Goal: Transaction & Acquisition: Purchase product/service

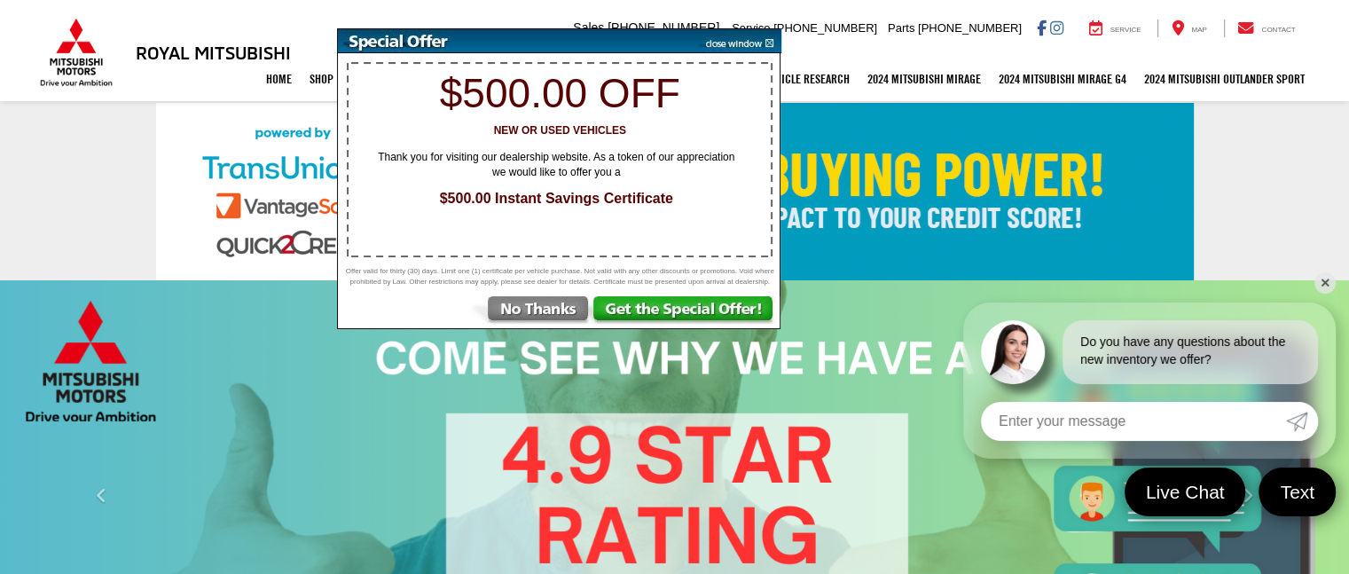
click at [554, 320] on img at bounding box center [529, 312] width 123 height 32
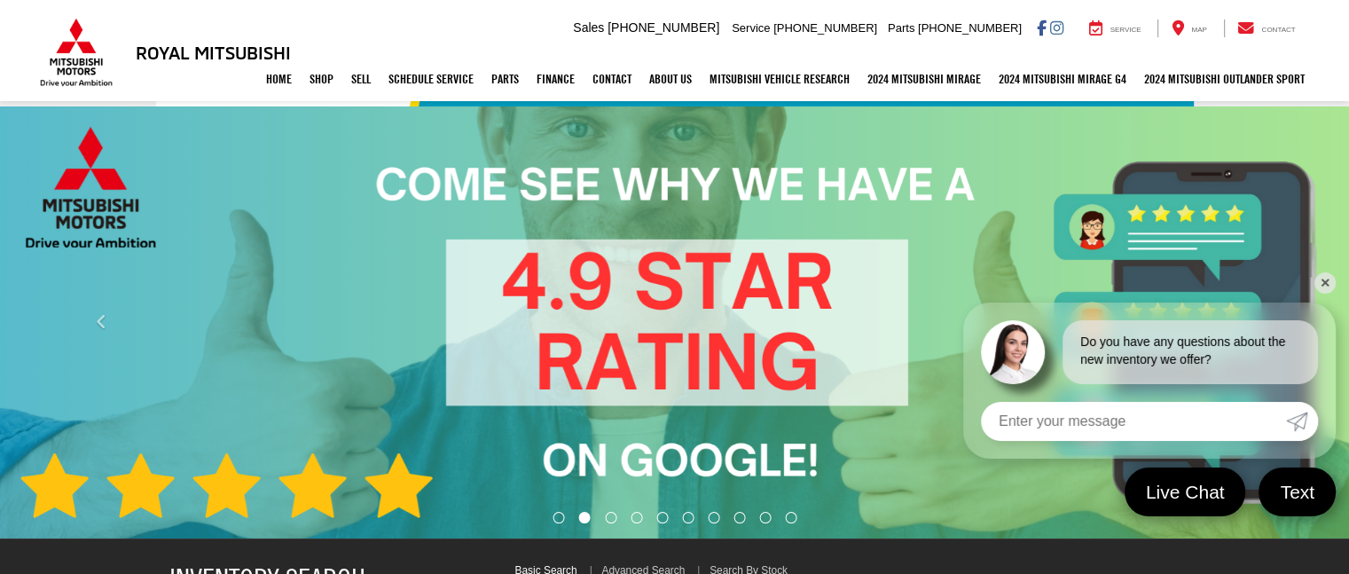
scroll to position [177, 0]
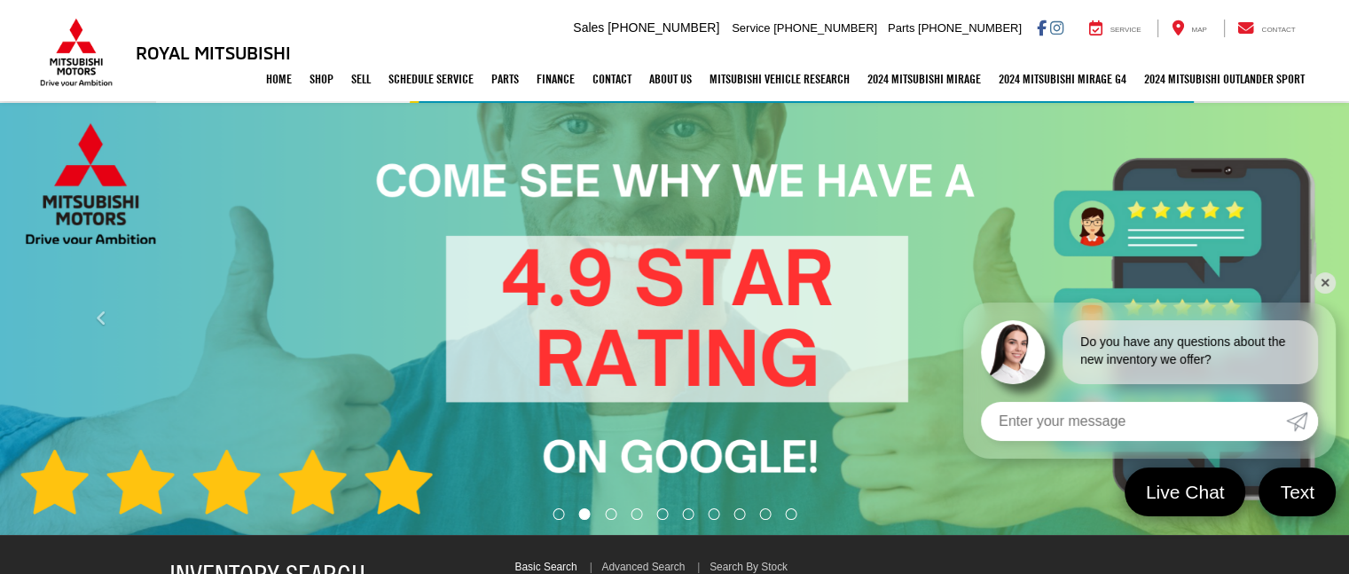
select select "Mitsubishi"
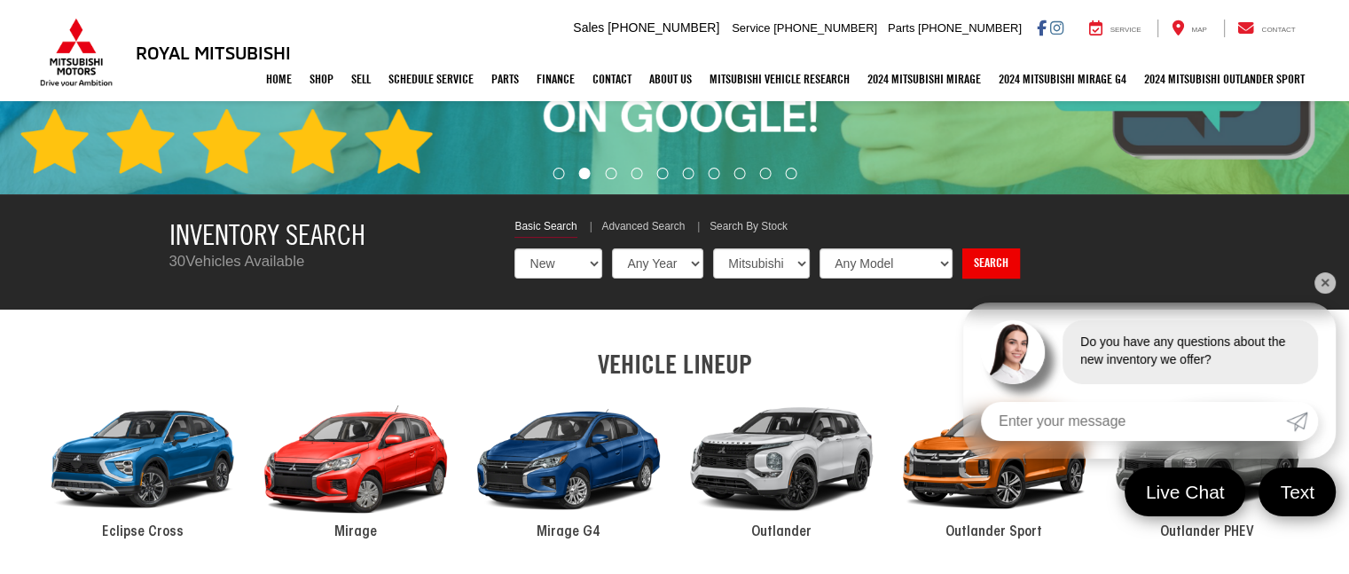
scroll to position [621, 0]
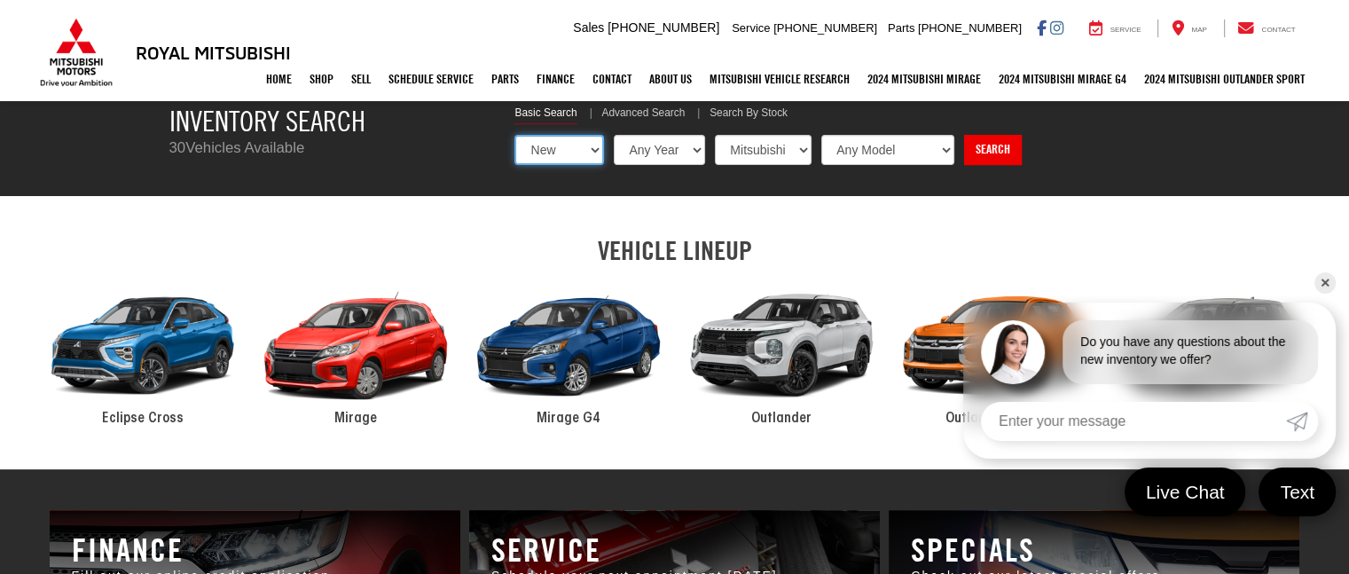
click at [587, 152] on select "New Used Certified" at bounding box center [559, 150] width 90 height 30
click at [514, 135] on select "New Used Certified" at bounding box center [559, 150] width 90 height 30
click at [995, 152] on link "Search" at bounding box center [991, 150] width 58 height 30
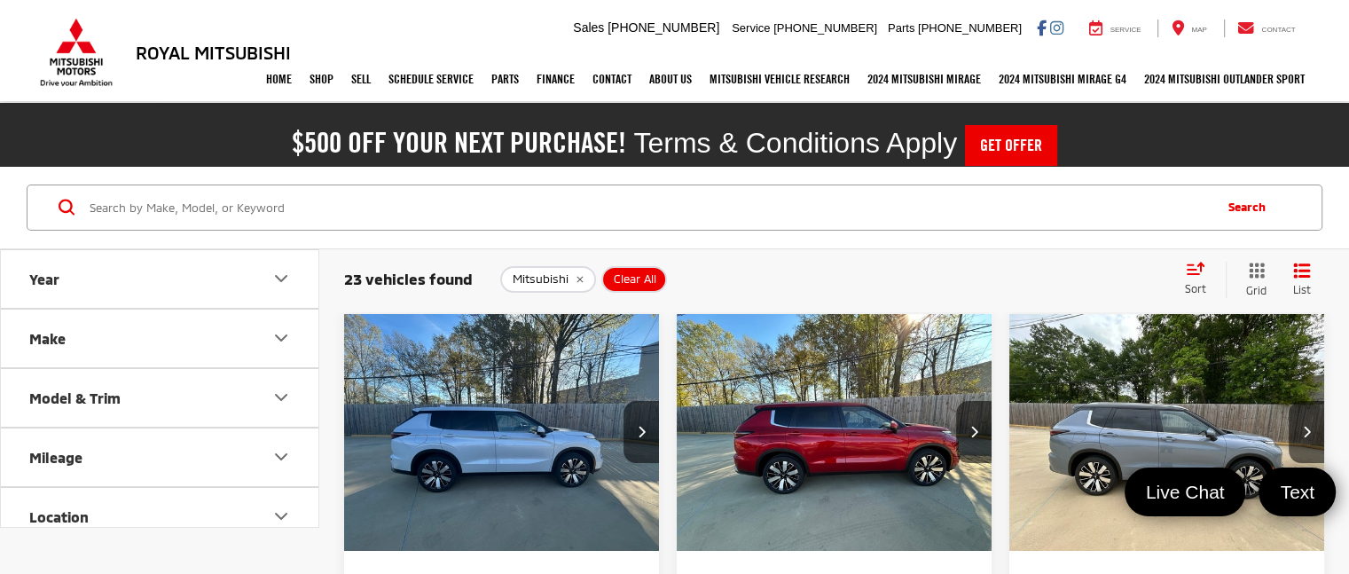
scroll to position [89, 0]
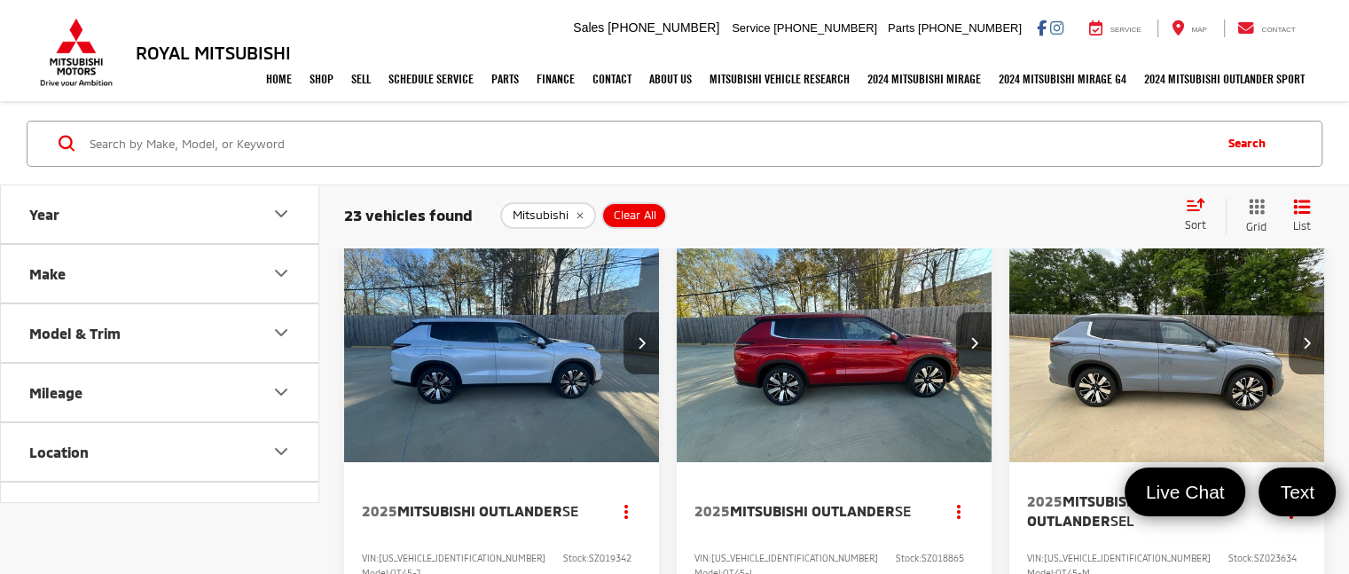
click at [644, 342] on icon "Next image" at bounding box center [642, 342] width 8 height 12
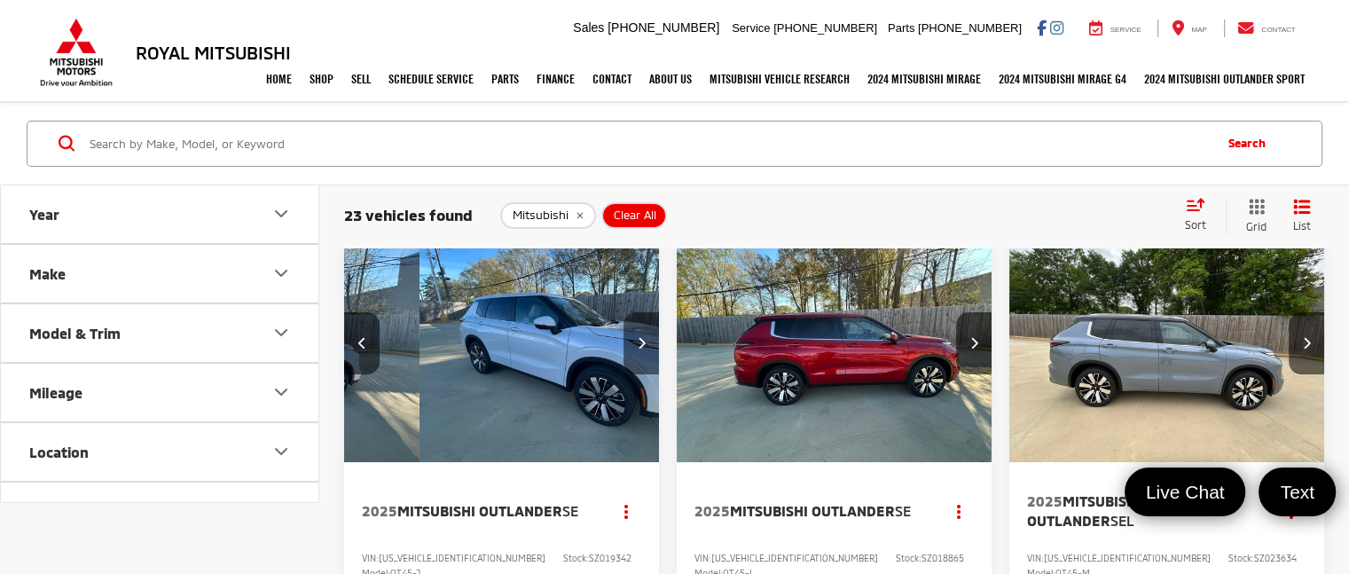
scroll to position [0, 318]
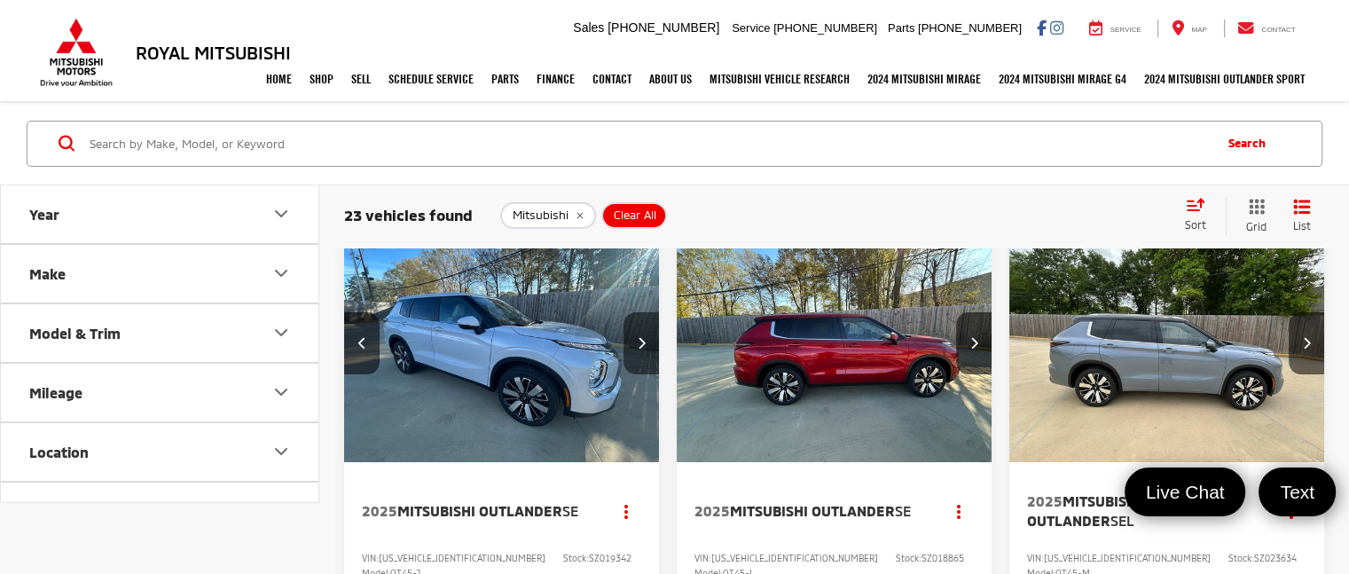
click at [644, 342] on icon "Next image" at bounding box center [642, 342] width 8 height 12
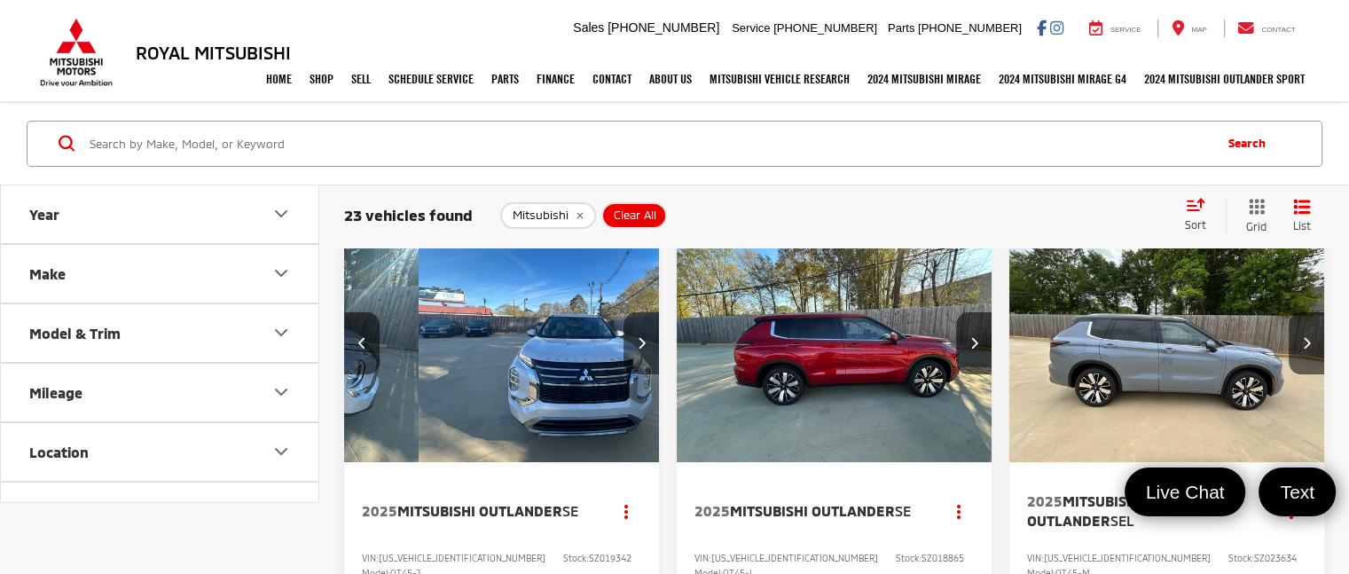
scroll to position [0, 635]
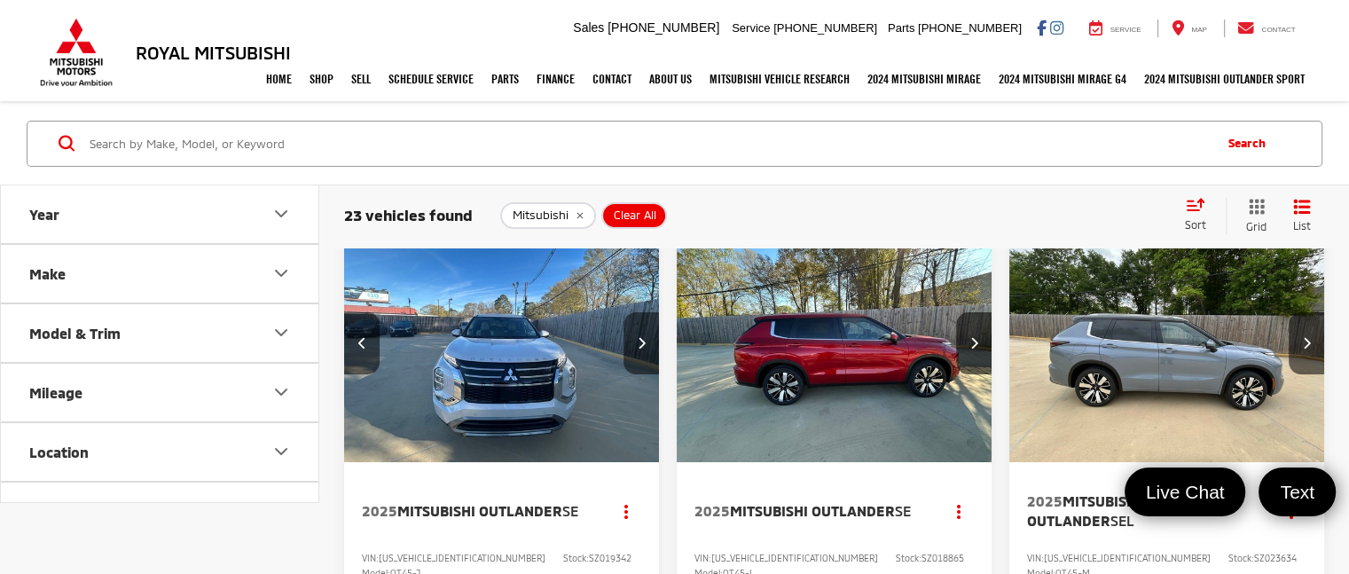
click at [644, 349] on icon "Next image" at bounding box center [642, 342] width 8 height 12
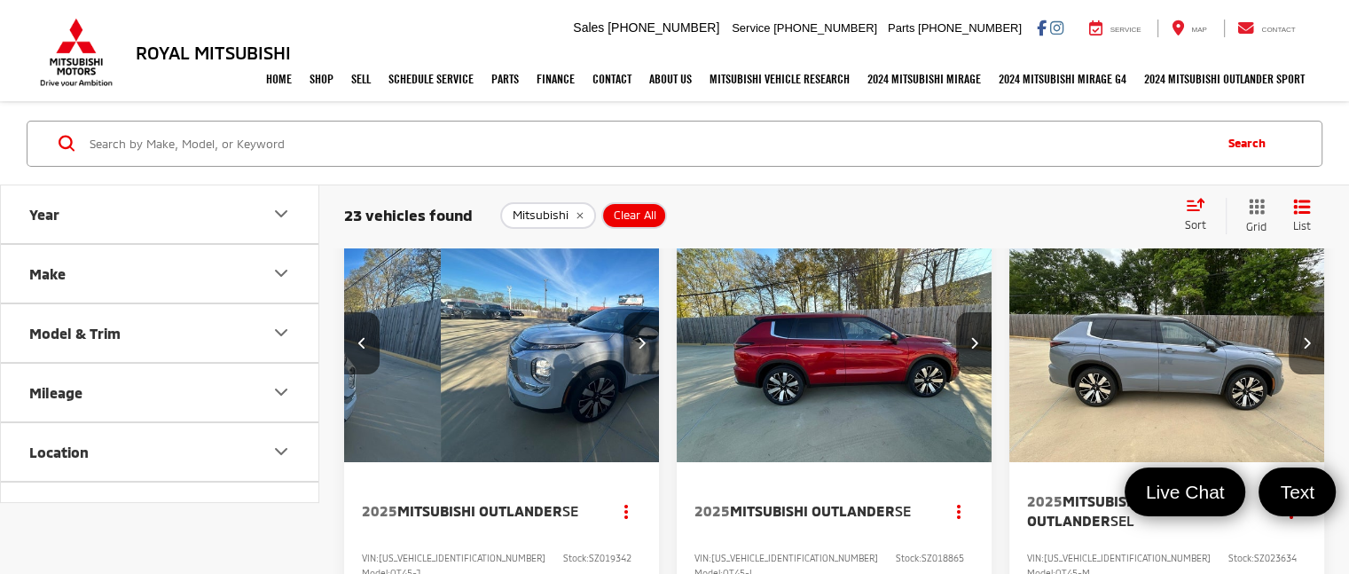
scroll to position [0, 953]
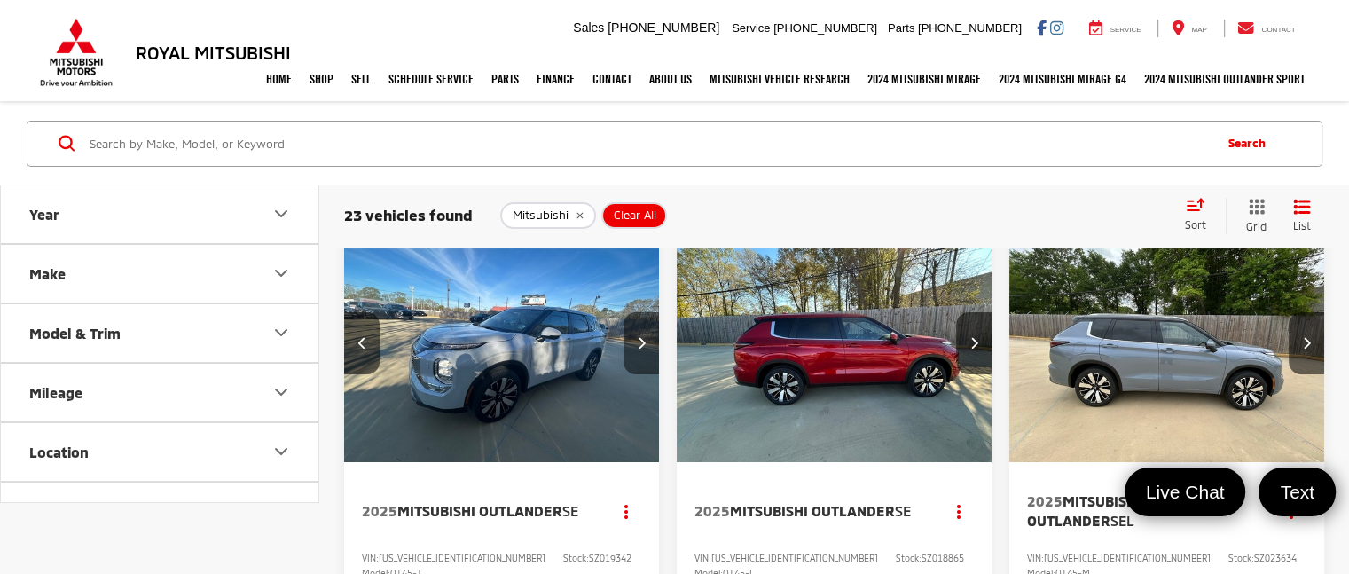
click at [644, 347] on icon "Next image" at bounding box center [642, 342] width 8 height 12
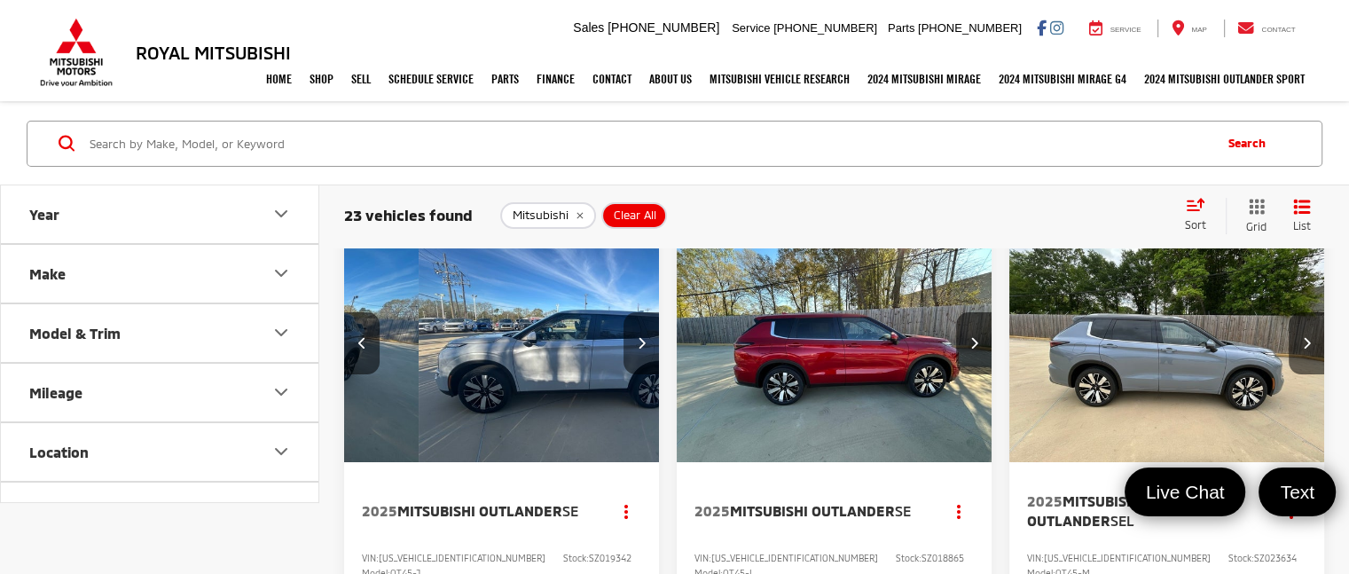
scroll to position [0, 1270]
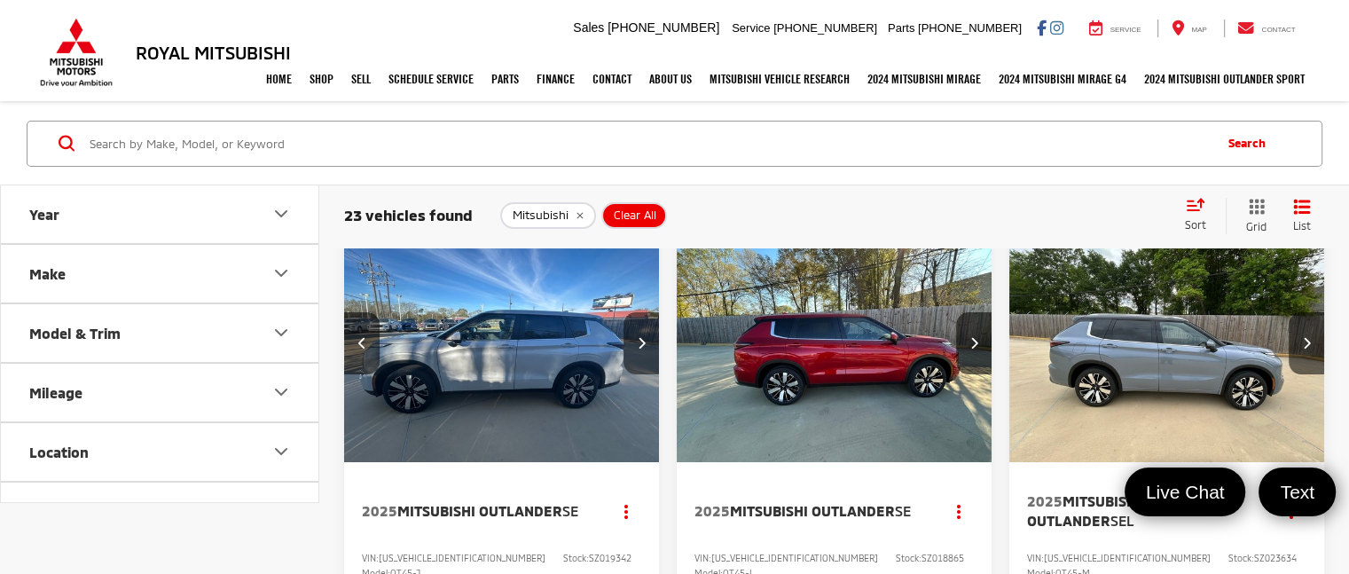
click at [644, 347] on icon "Next image" at bounding box center [642, 342] width 8 height 12
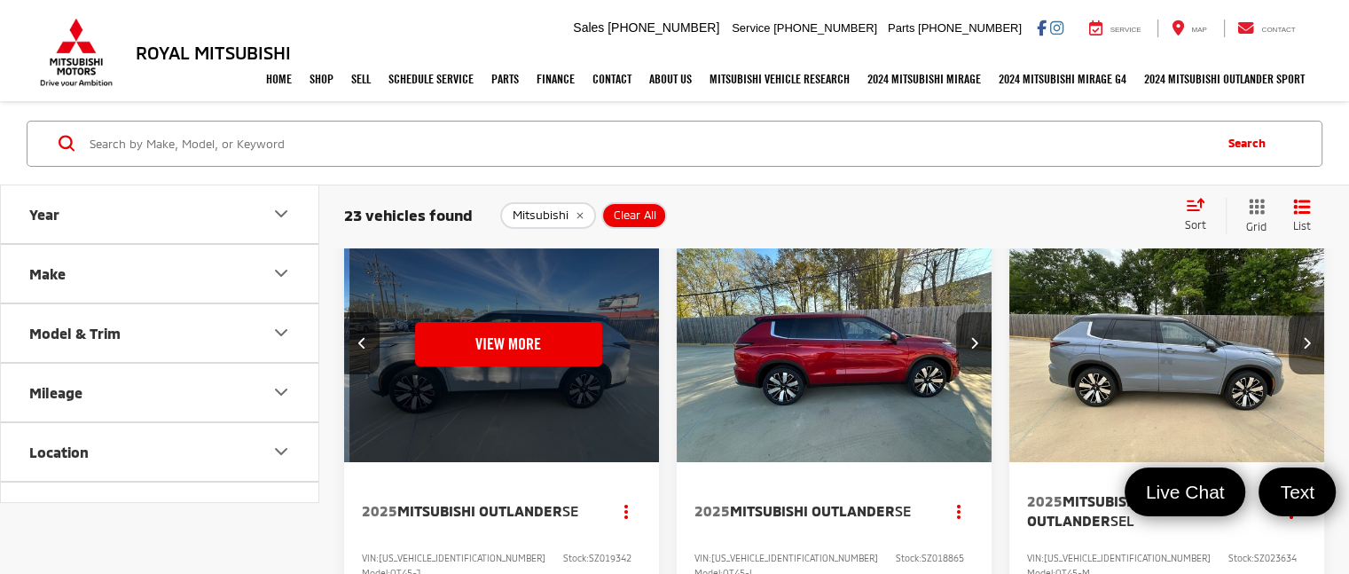
scroll to position [0, 1588]
click at [976, 344] on icon "Next image" at bounding box center [974, 342] width 8 height 12
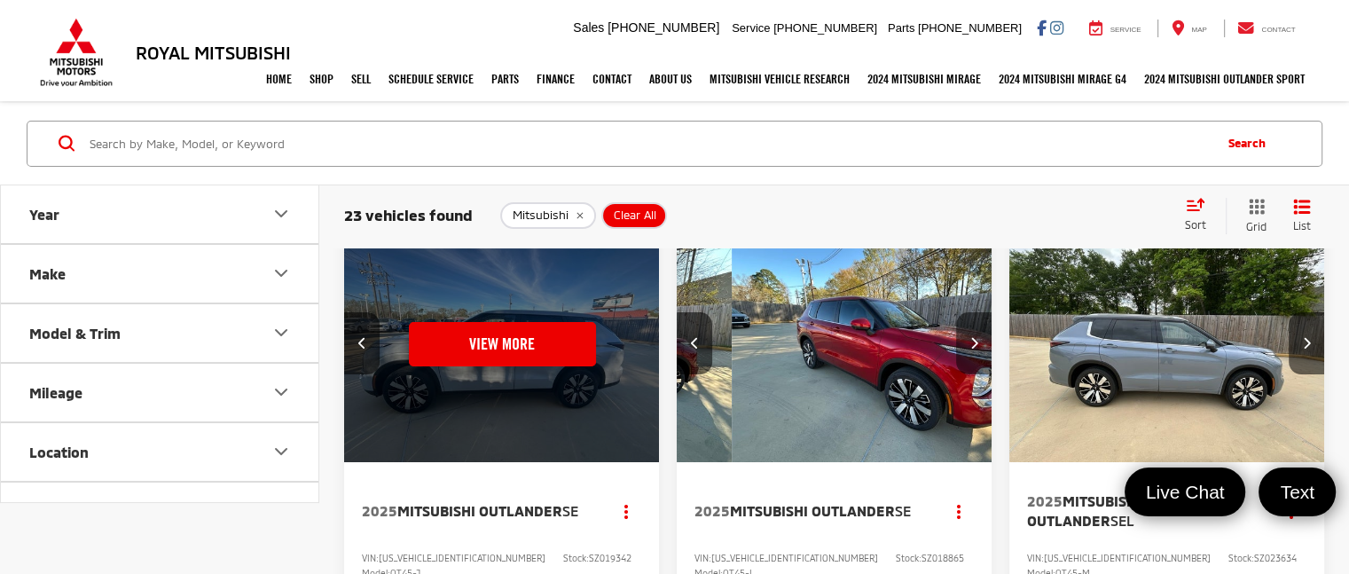
scroll to position [0, 318]
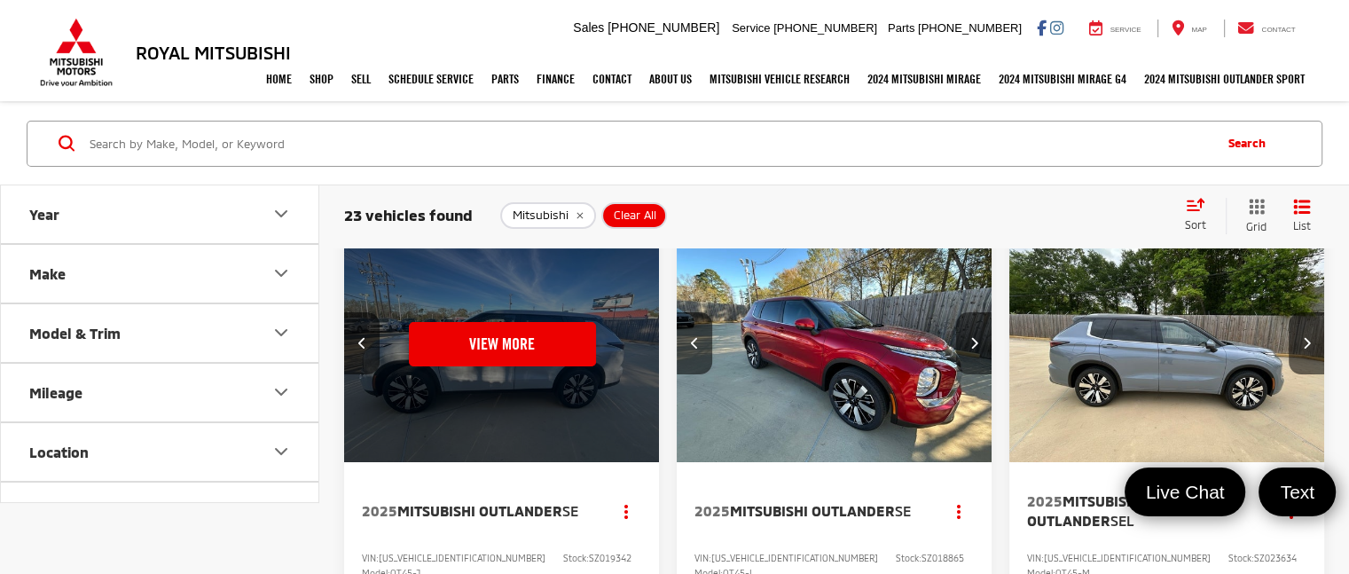
click at [976, 344] on icon "Next image" at bounding box center [974, 342] width 8 height 12
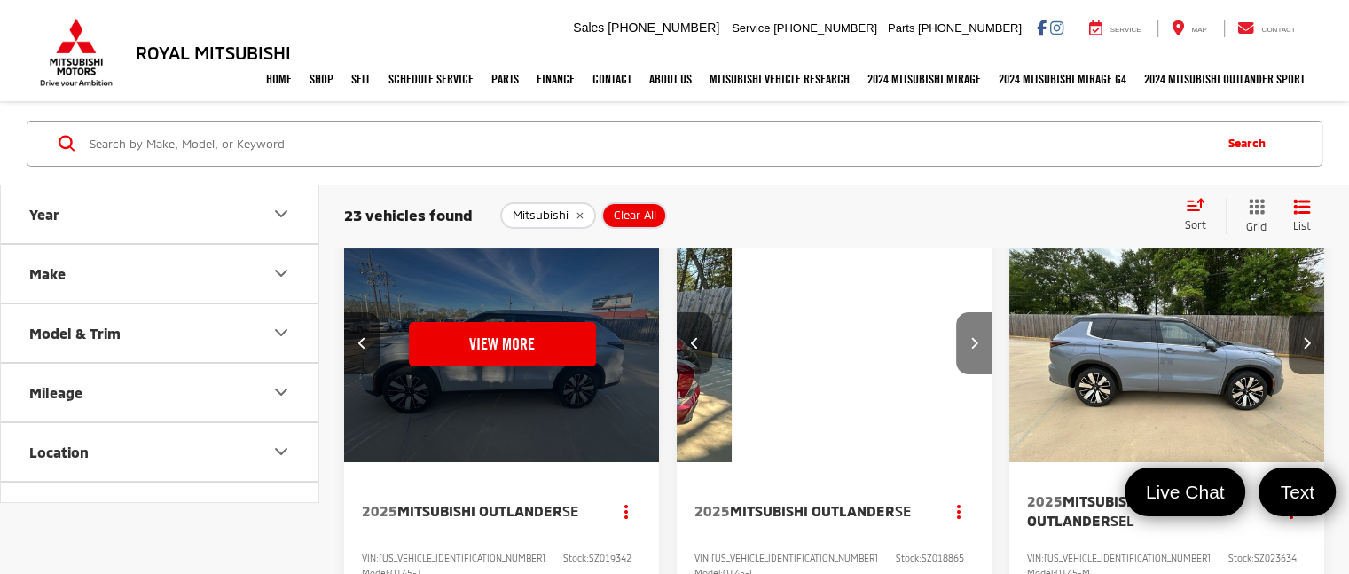
scroll to position [0, 635]
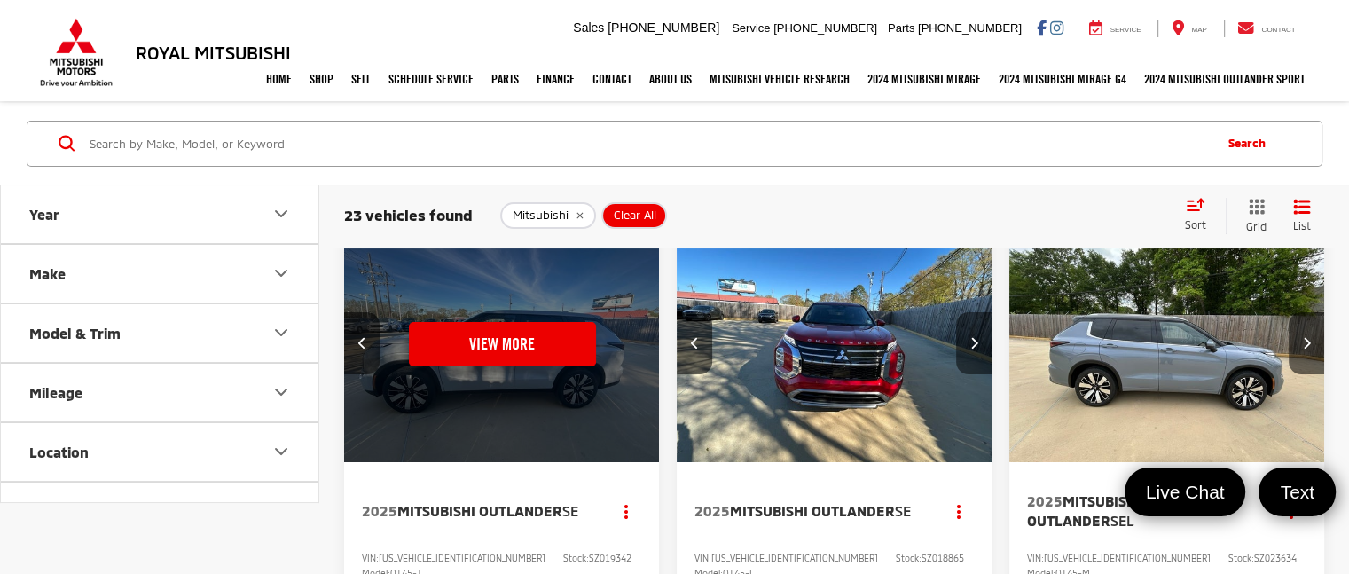
click at [976, 344] on icon "Next image" at bounding box center [974, 342] width 8 height 12
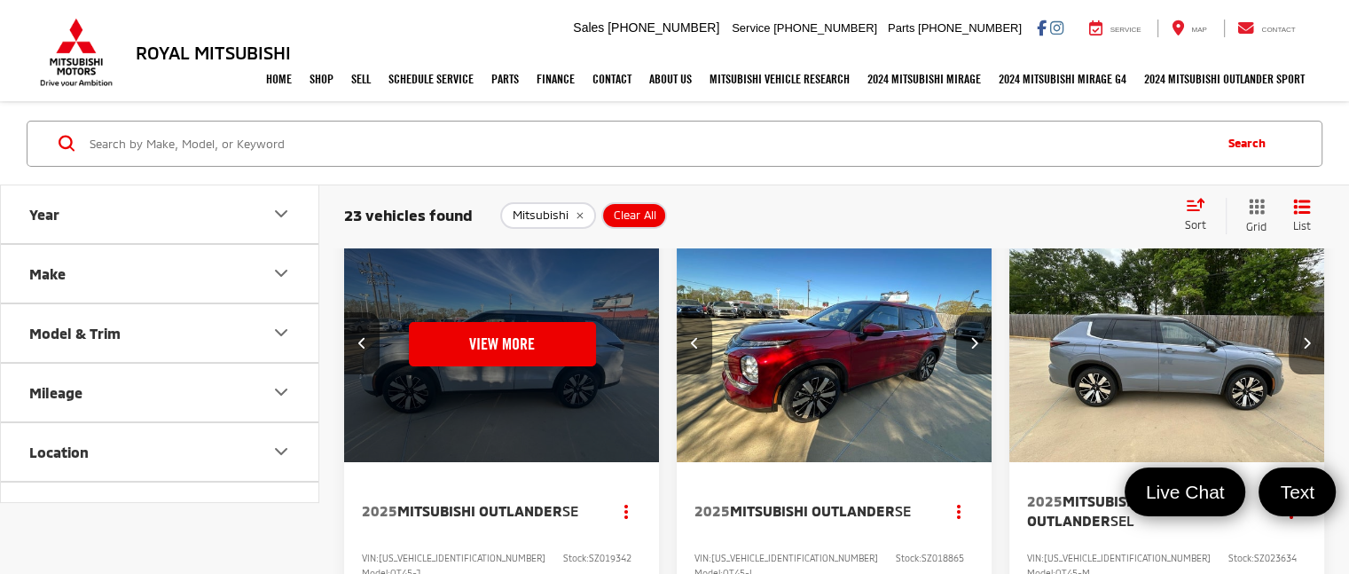
click at [976, 349] on button "Next image" at bounding box center [973, 343] width 35 height 62
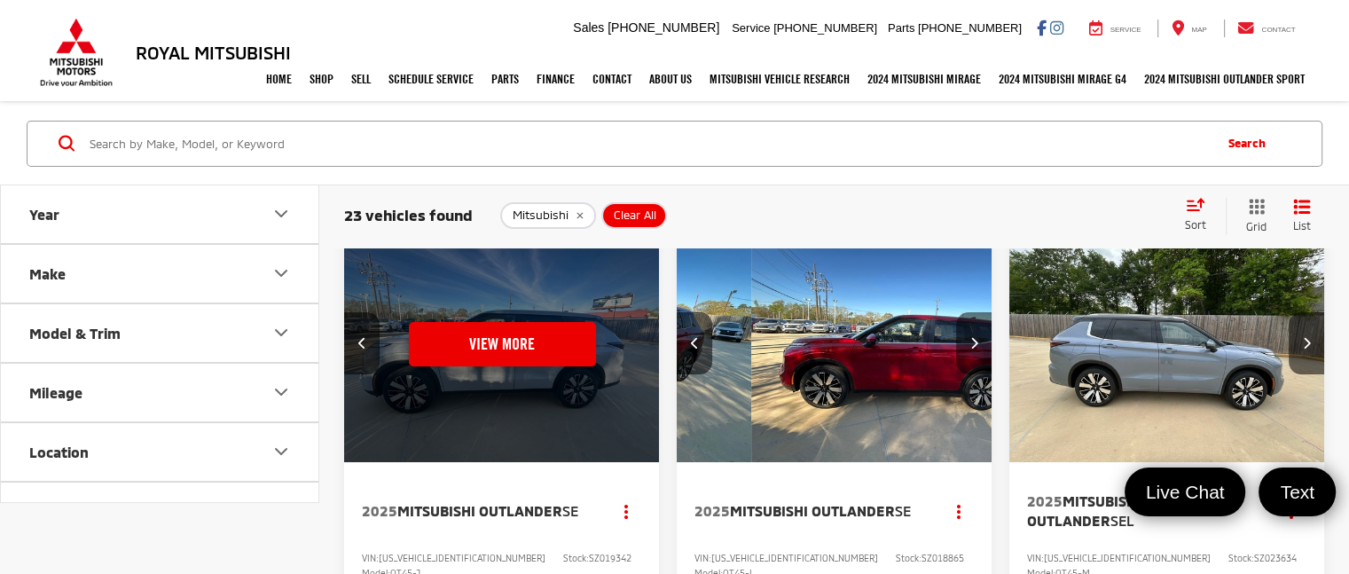
scroll to position [0, 1270]
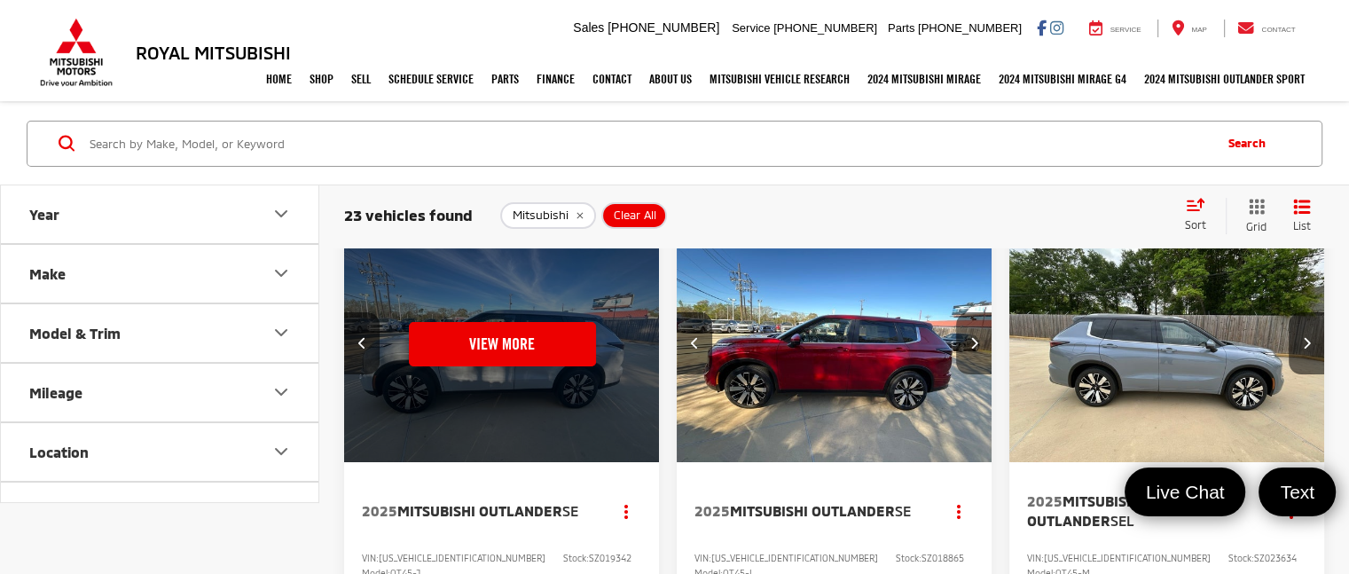
click at [975, 340] on icon "Next image" at bounding box center [974, 342] width 8 height 12
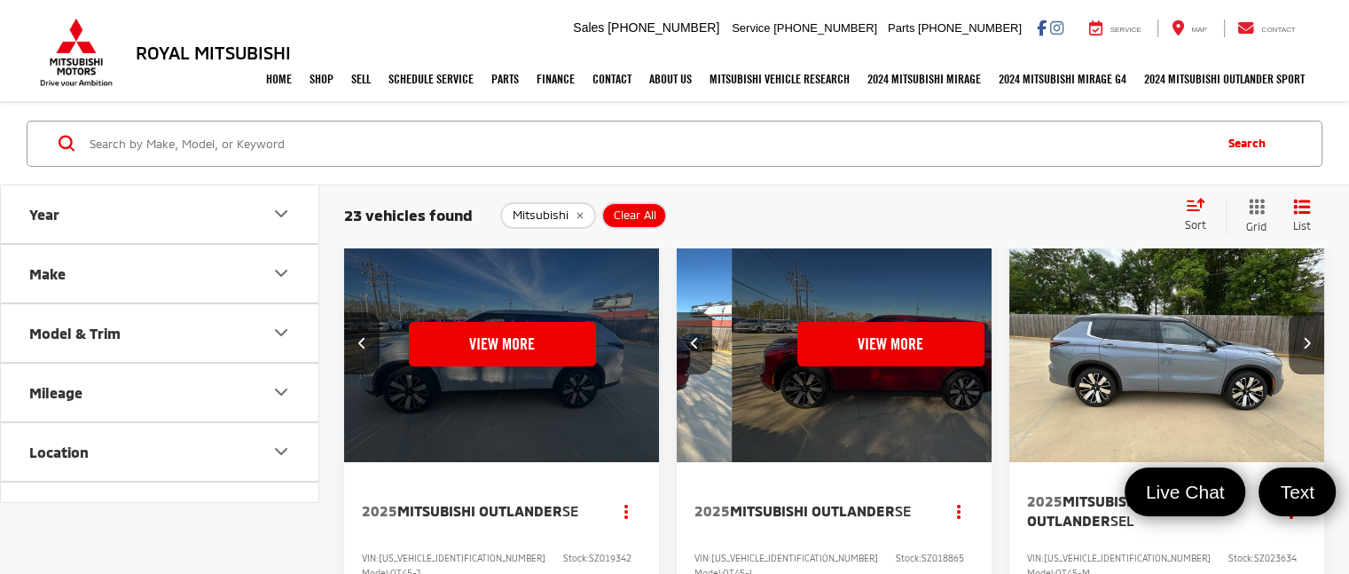
scroll to position [0, 1588]
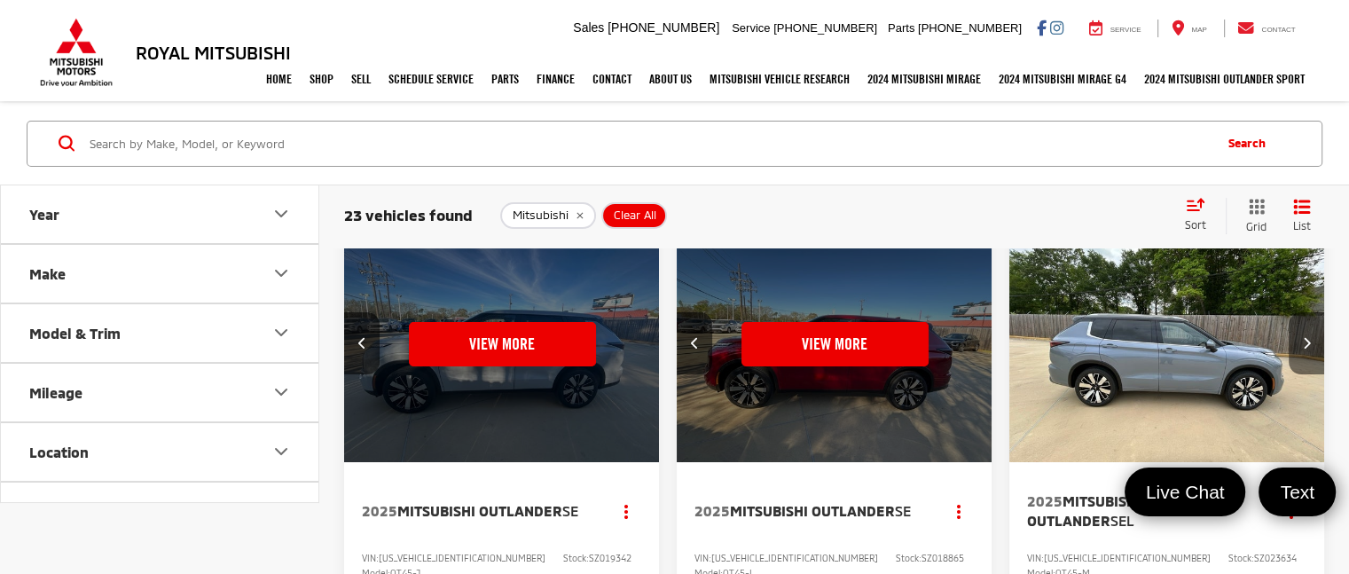
click at [1306, 343] on icon "Next image" at bounding box center [1307, 342] width 8 height 12
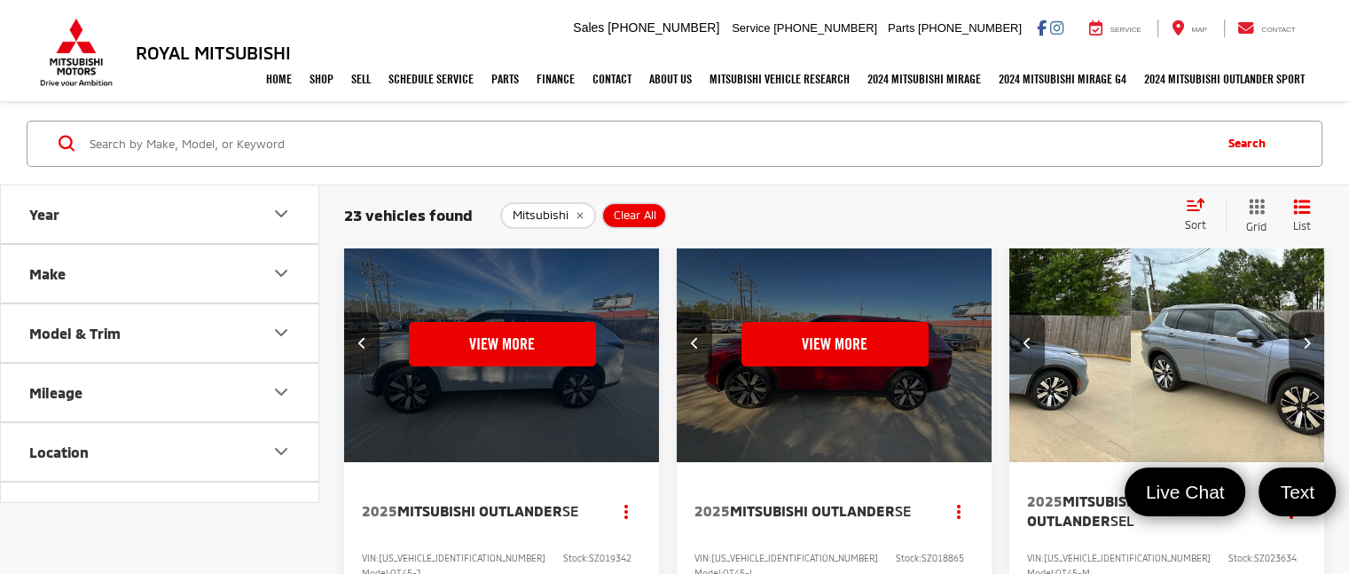
scroll to position [0, 318]
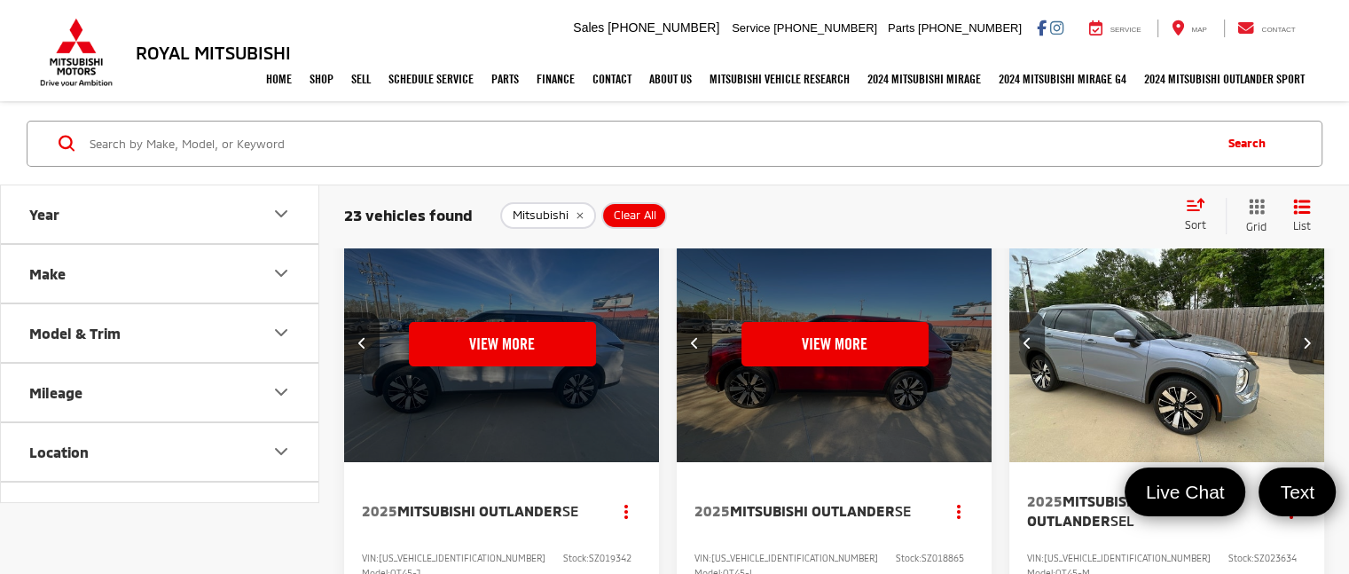
click at [1306, 343] on icon "Next image" at bounding box center [1307, 342] width 8 height 12
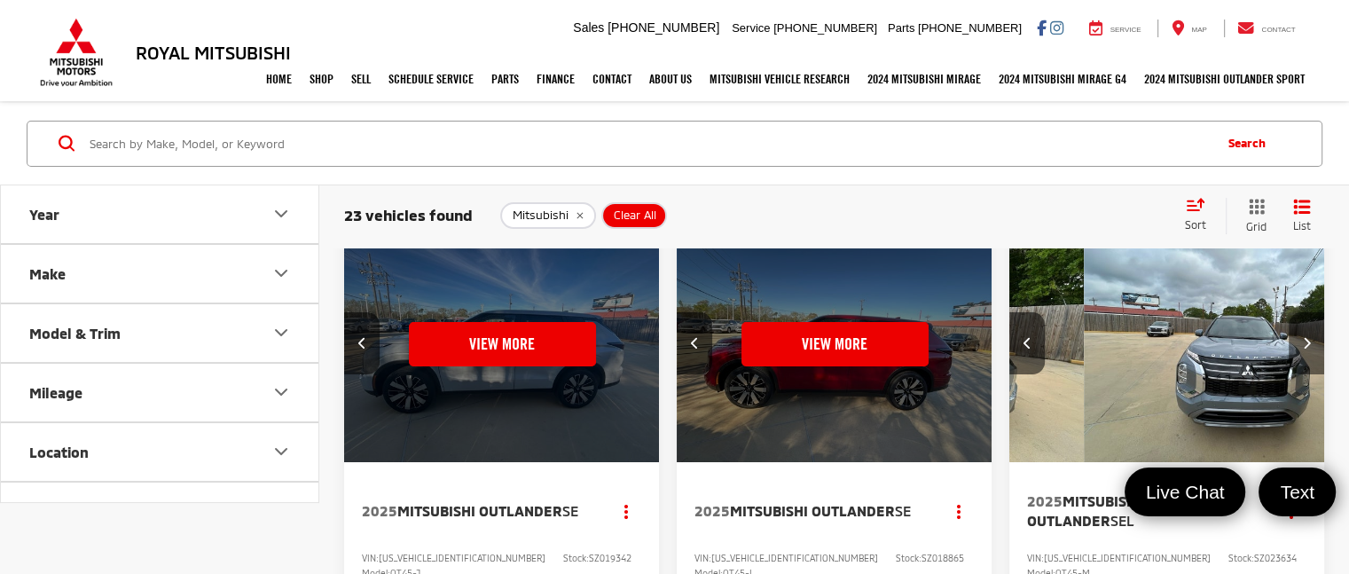
scroll to position [0, 635]
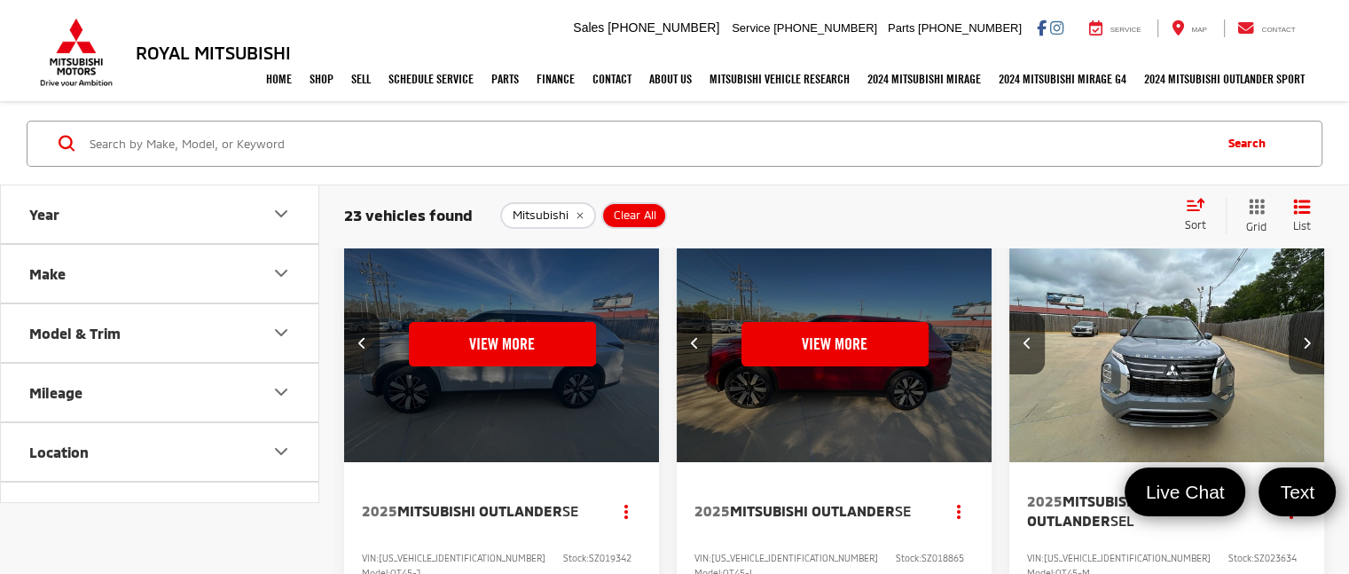
click at [1306, 343] on icon "Next image" at bounding box center [1307, 342] width 8 height 12
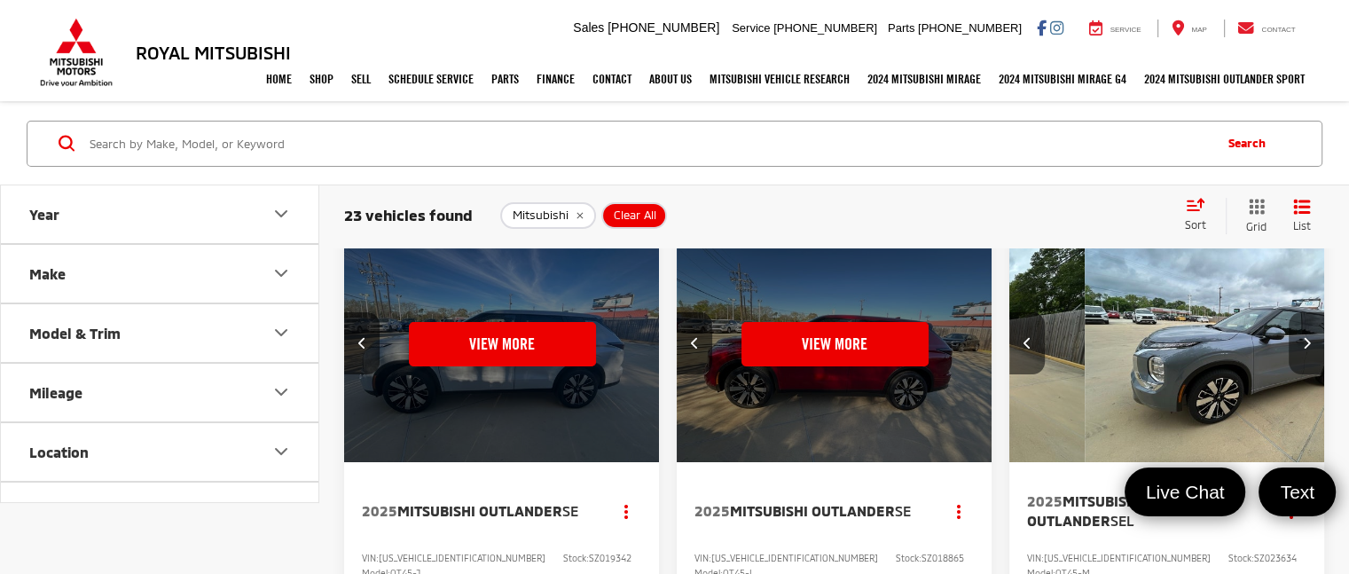
scroll to position [0, 953]
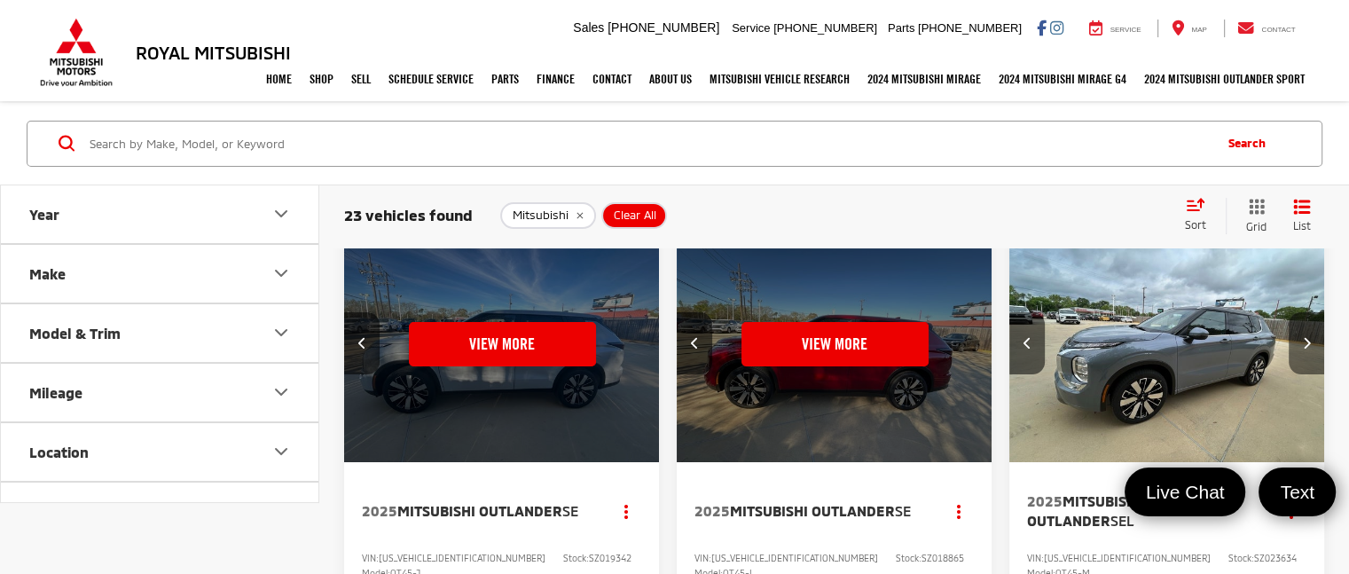
click at [1306, 343] on icon "Next image" at bounding box center [1307, 342] width 8 height 12
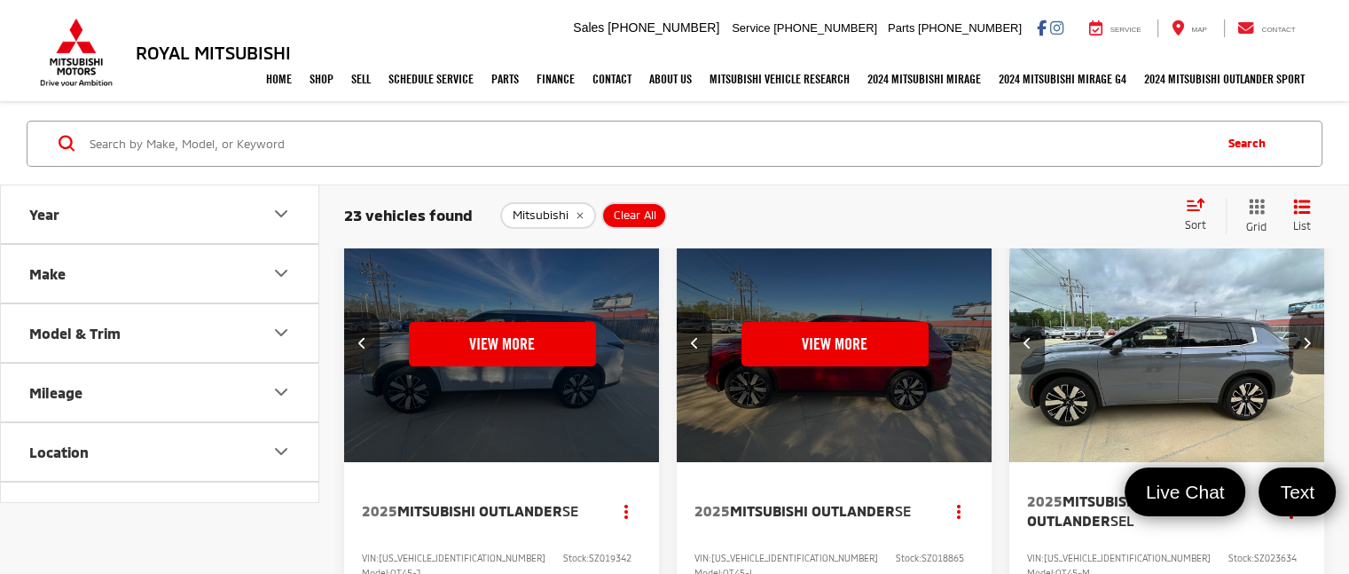
scroll to position [0, 1270]
click at [1306, 343] on icon "Next image" at bounding box center [1307, 342] width 8 height 12
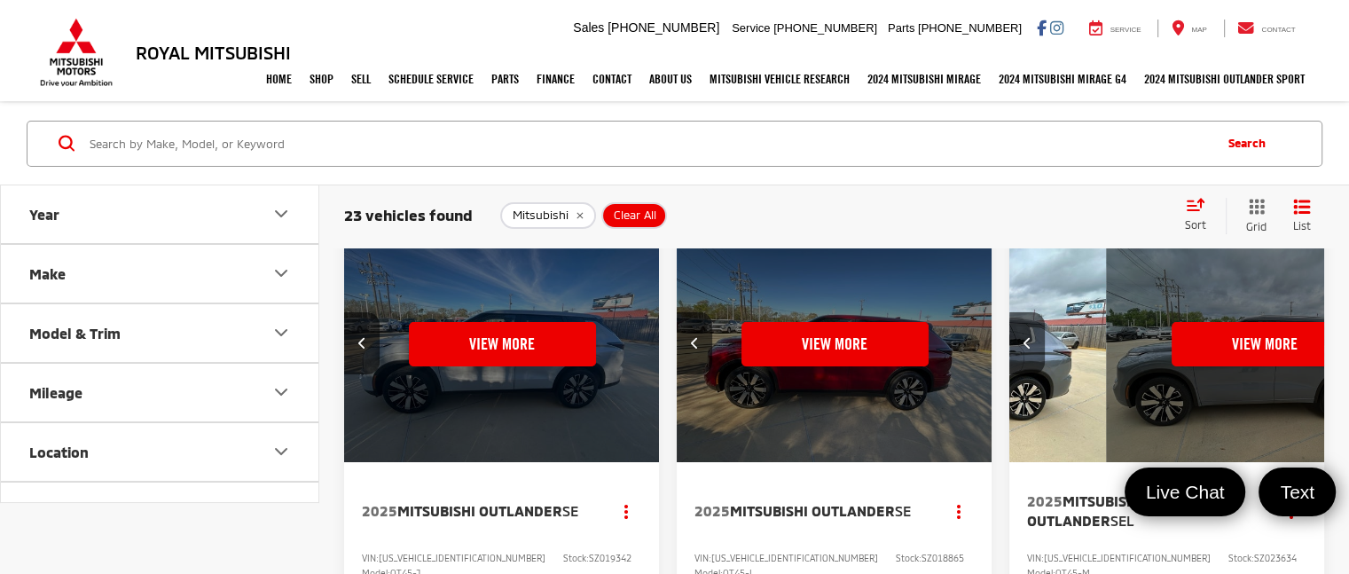
scroll to position [0, 1588]
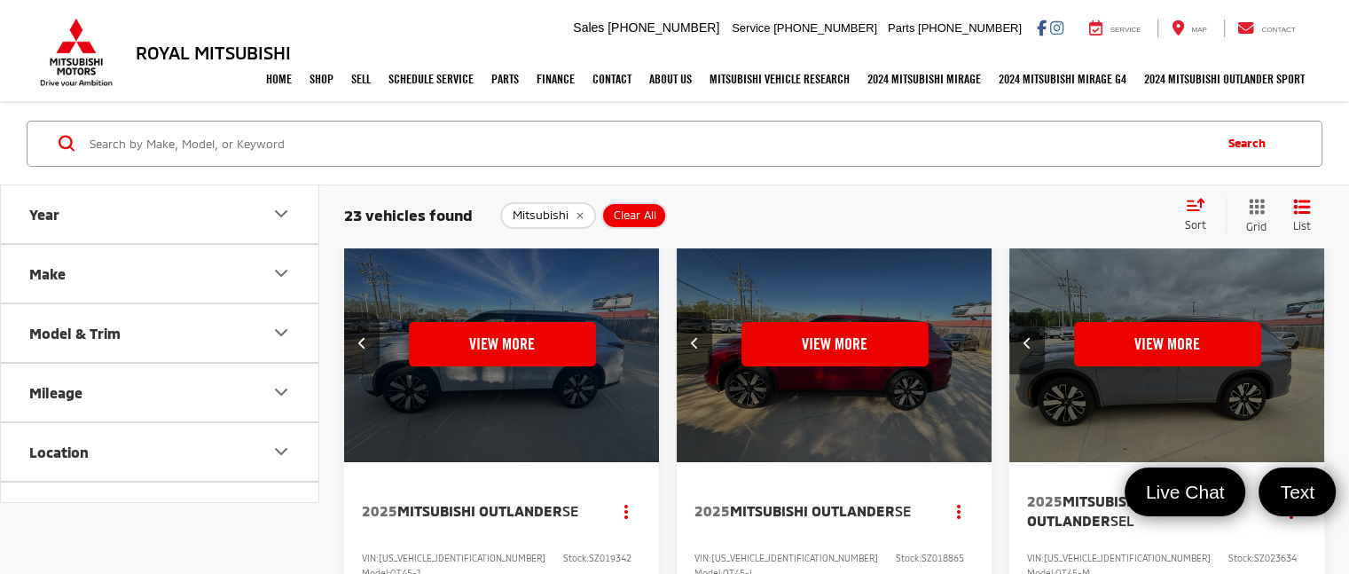
click at [358, 344] on icon "Previous image" at bounding box center [362, 342] width 8 height 12
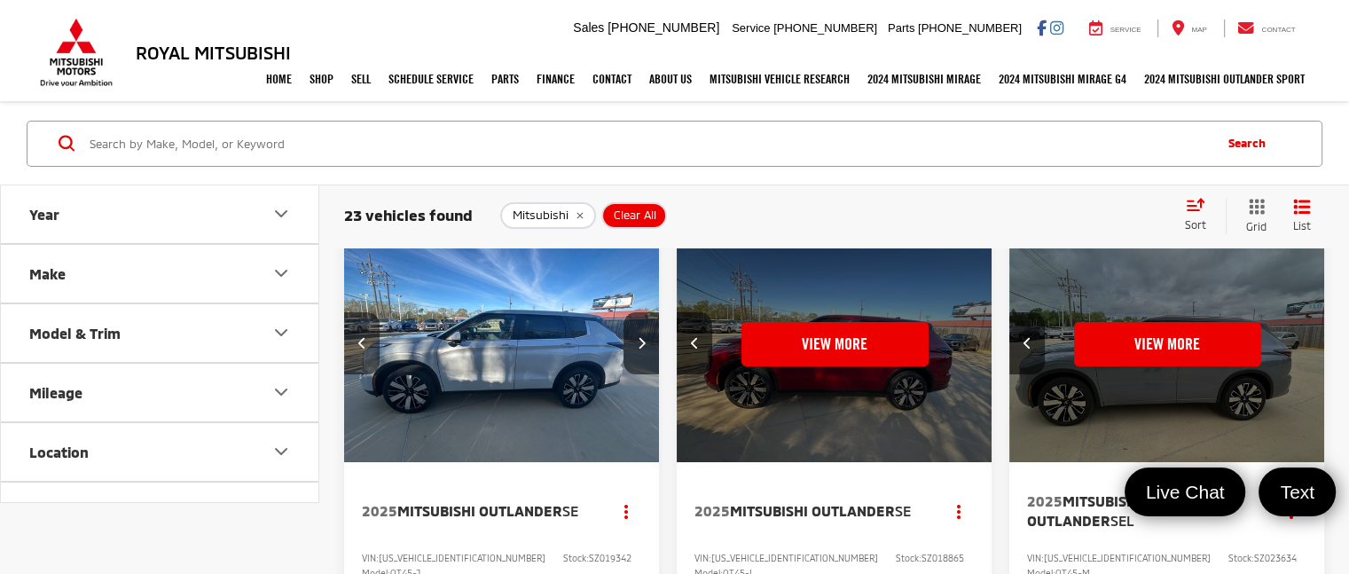
click at [358, 344] on icon "Previous image" at bounding box center [362, 342] width 8 height 12
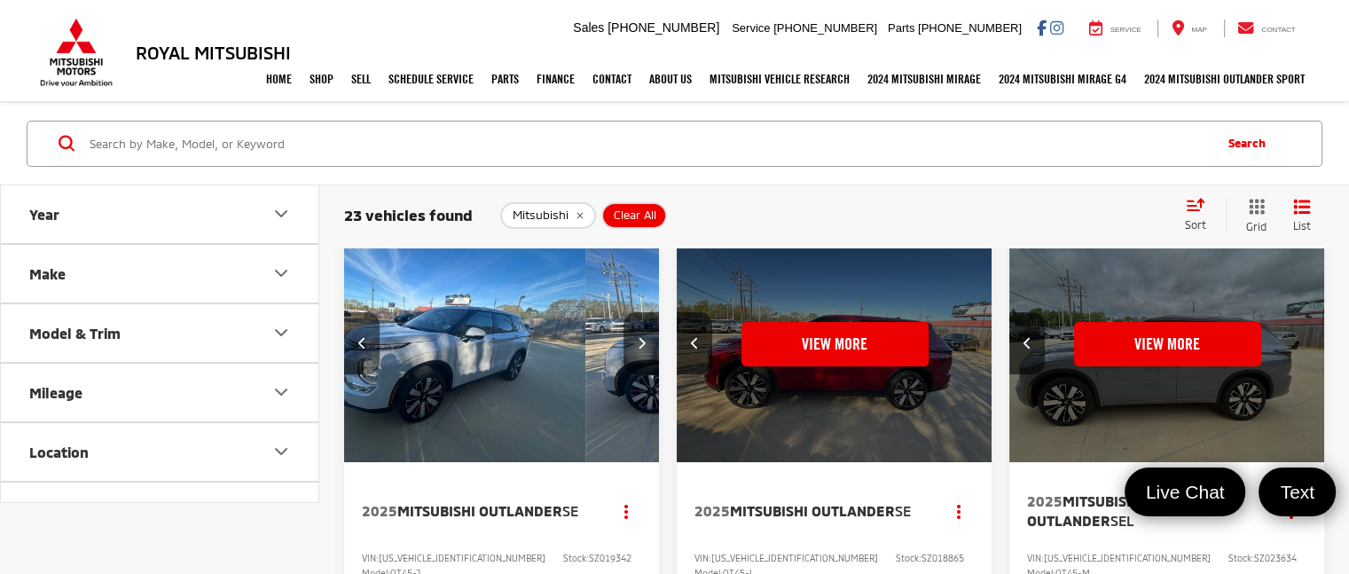
scroll to position [0, 953]
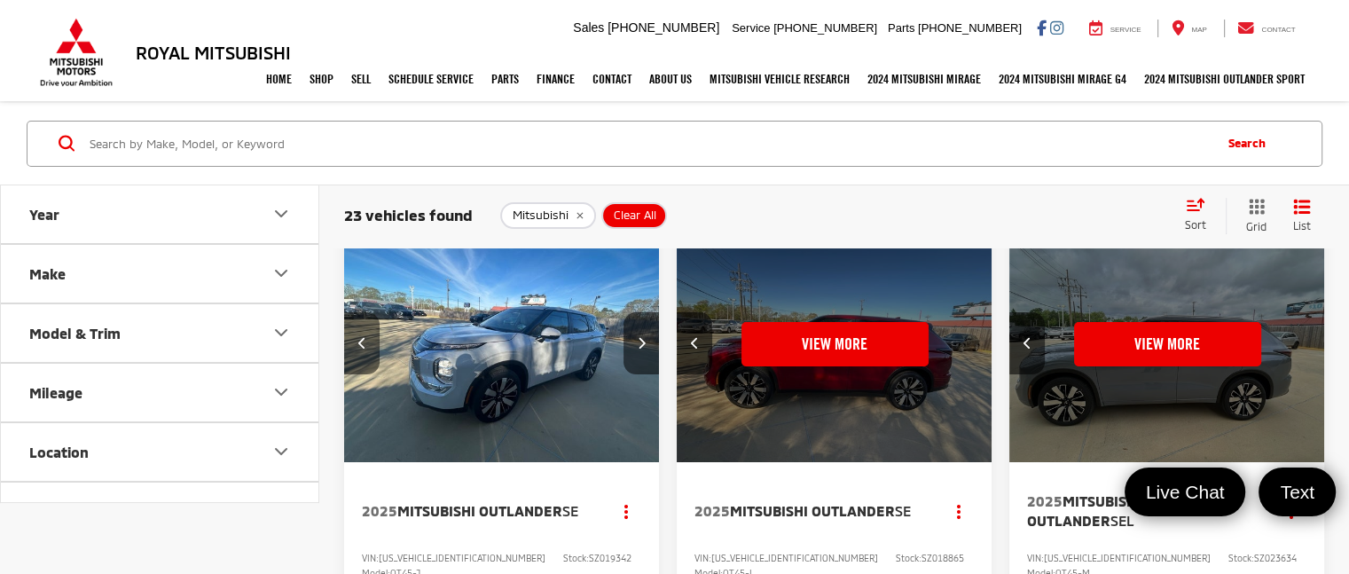
click at [358, 344] on icon "Previous image" at bounding box center [362, 342] width 8 height 12
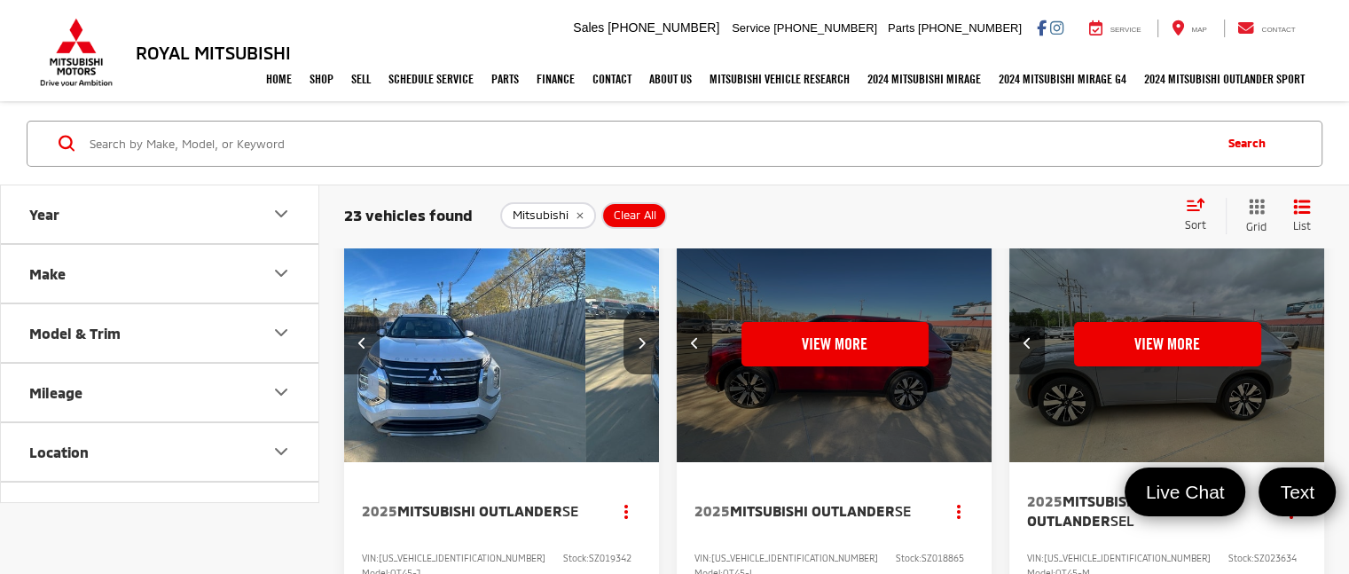
scroll to position [0, 635]
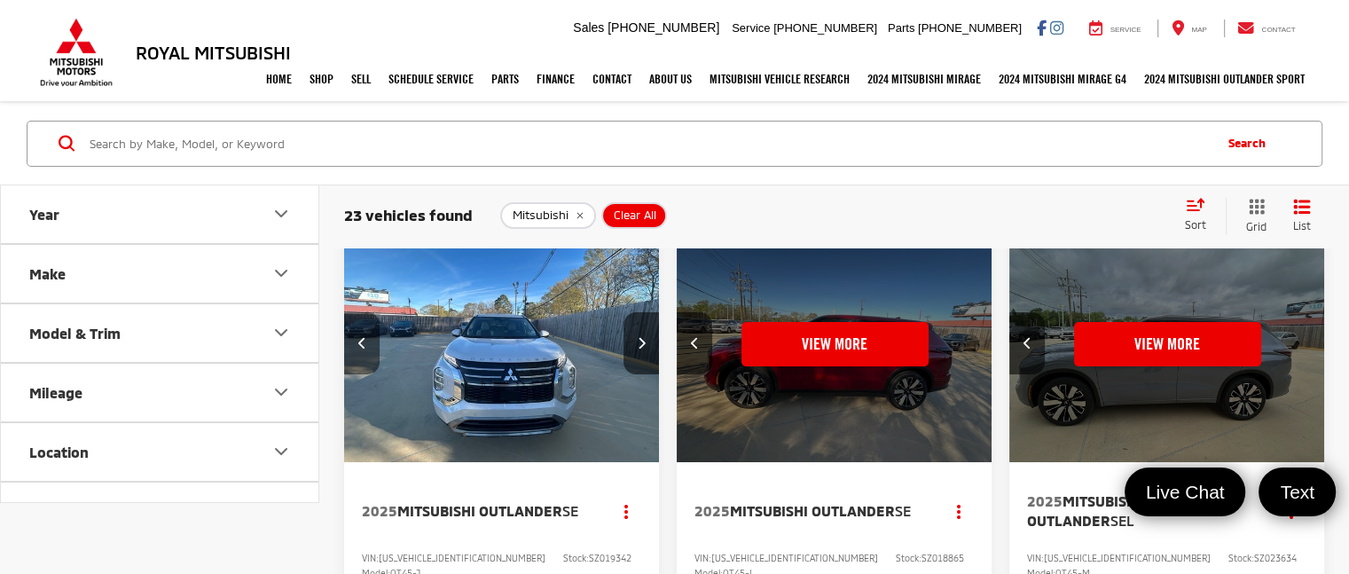
click at [358, 344] on icon "Previous image" at bounding box center [362, 342] width 8 height 12
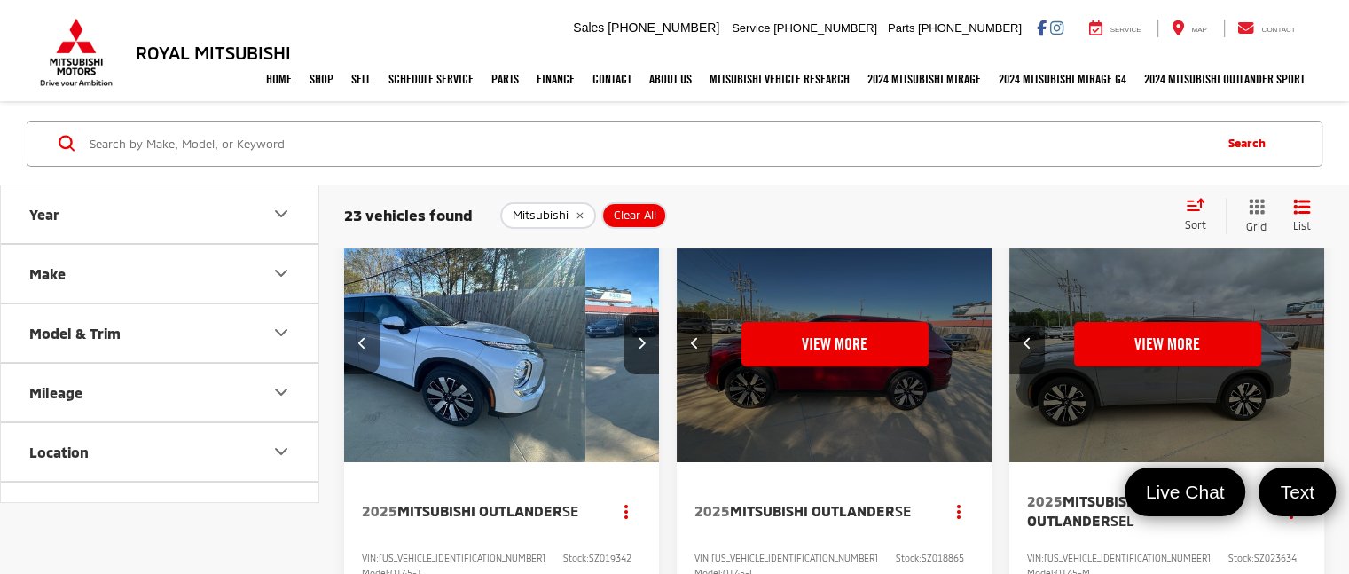
scroll to position [0, 318]
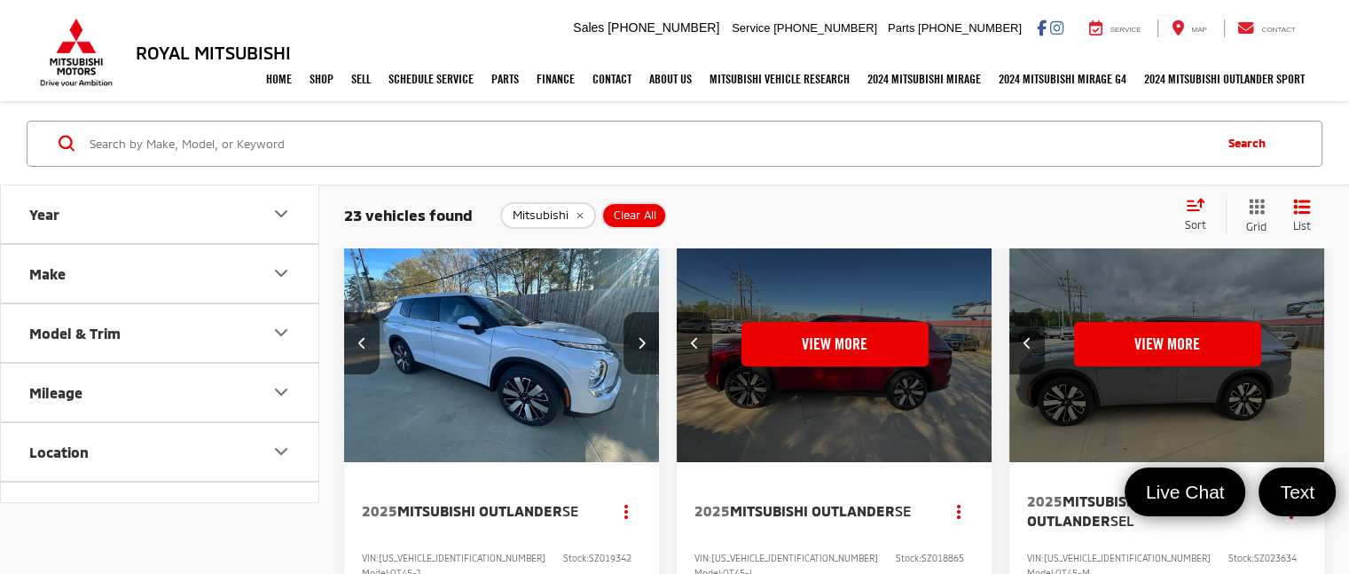
click at [698, 344] on icon "Previous image" at bounding box center [695, 342] width 8 height 12
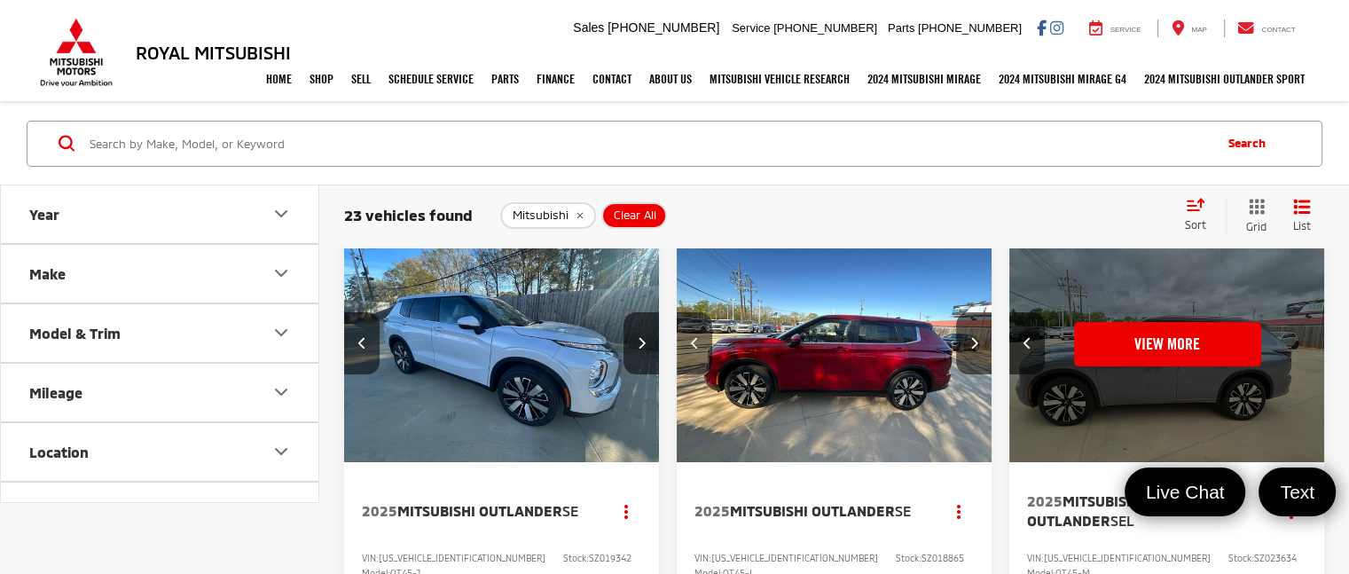
click at [698, 344] on icon "Previous image" at bounding box center [695, 342] width 8 height 12
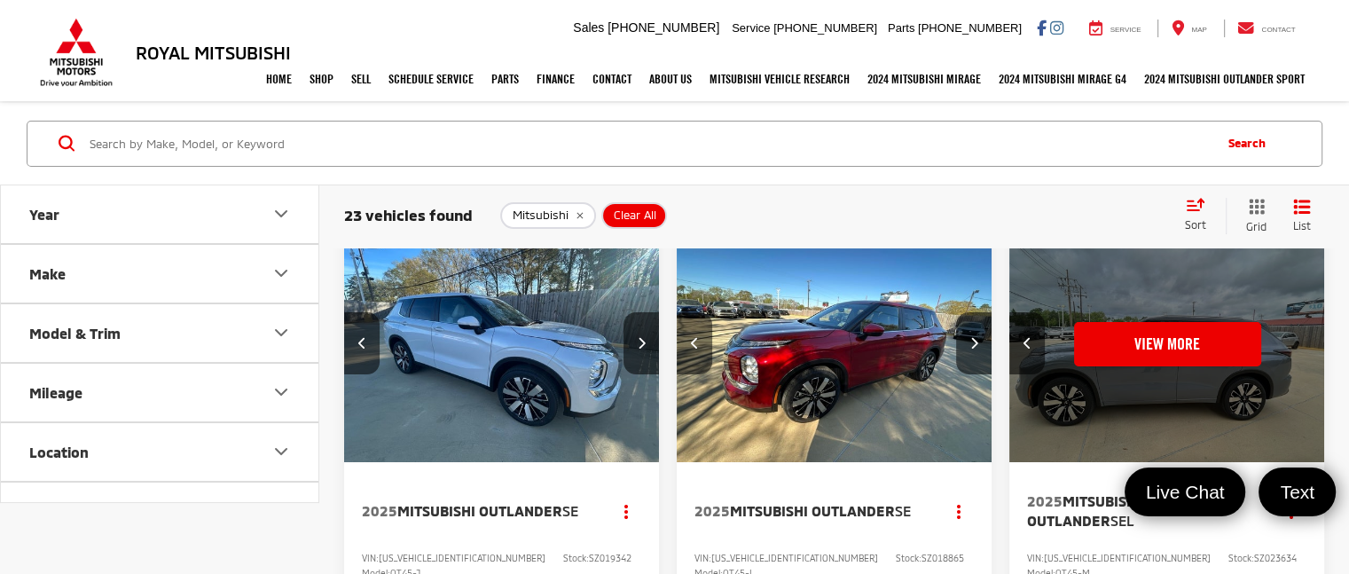
click at [698, 344] on icon "Previous image" at bounding box center [695, 342] width 8 height 12
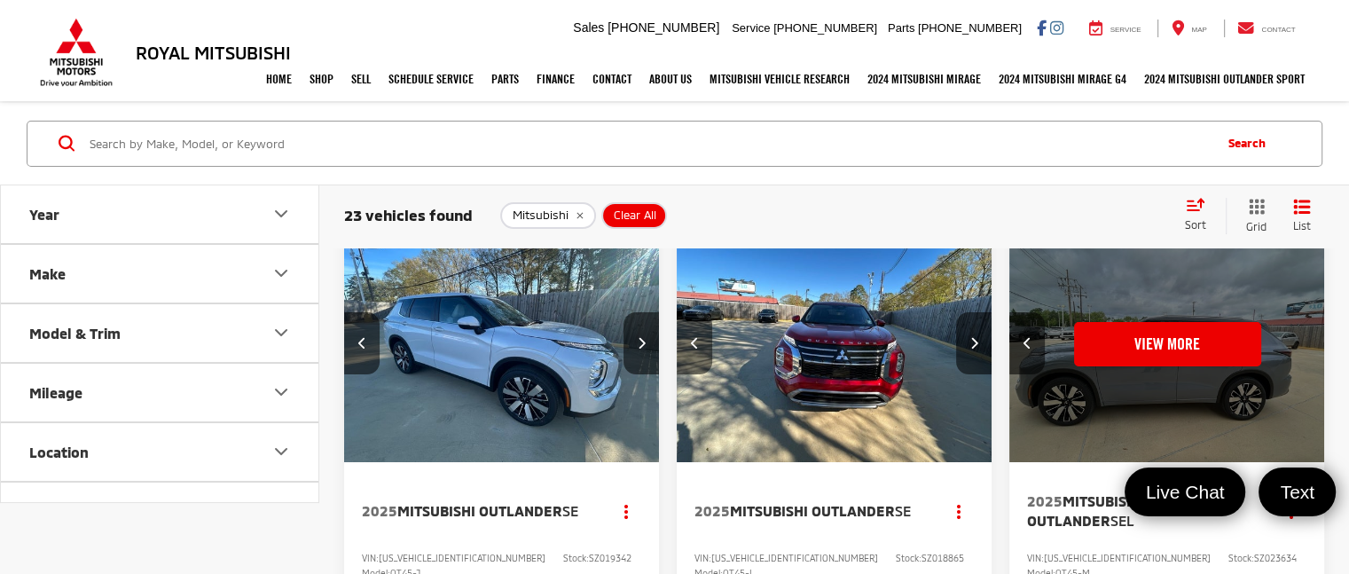
click at [698, 344] on icon "Previous image" at bounding box center [695, 342] width 8 height 12
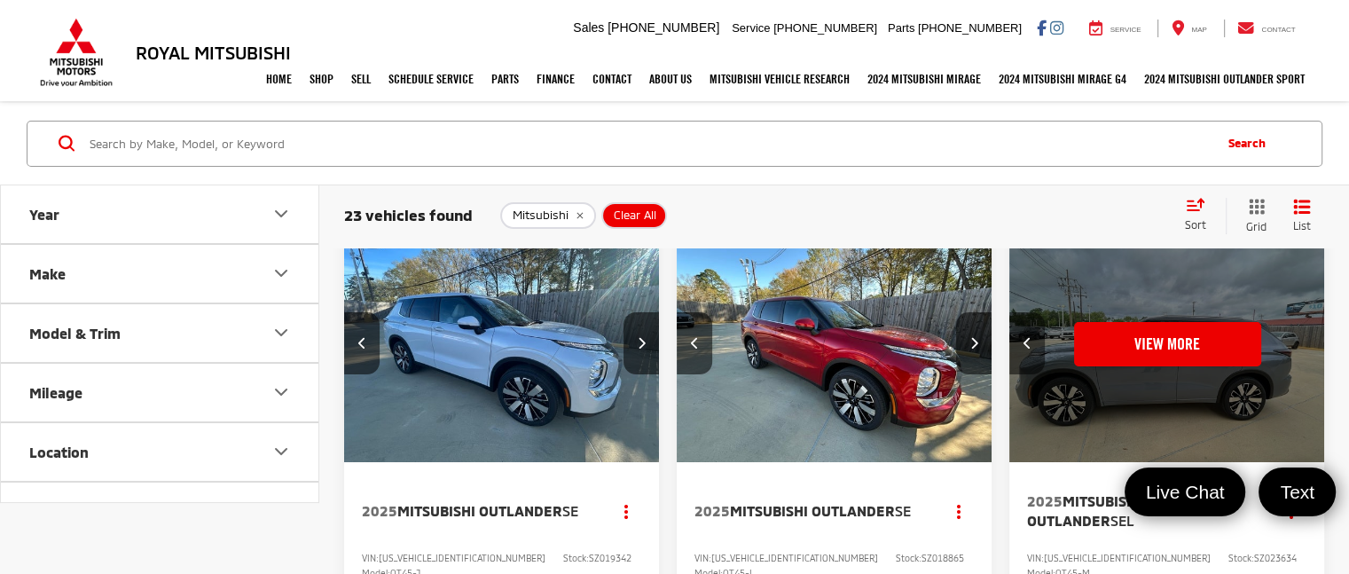
click at [1030, 339] on icon "Previous image" at bounding box center [1028, 342] width 8 height 12
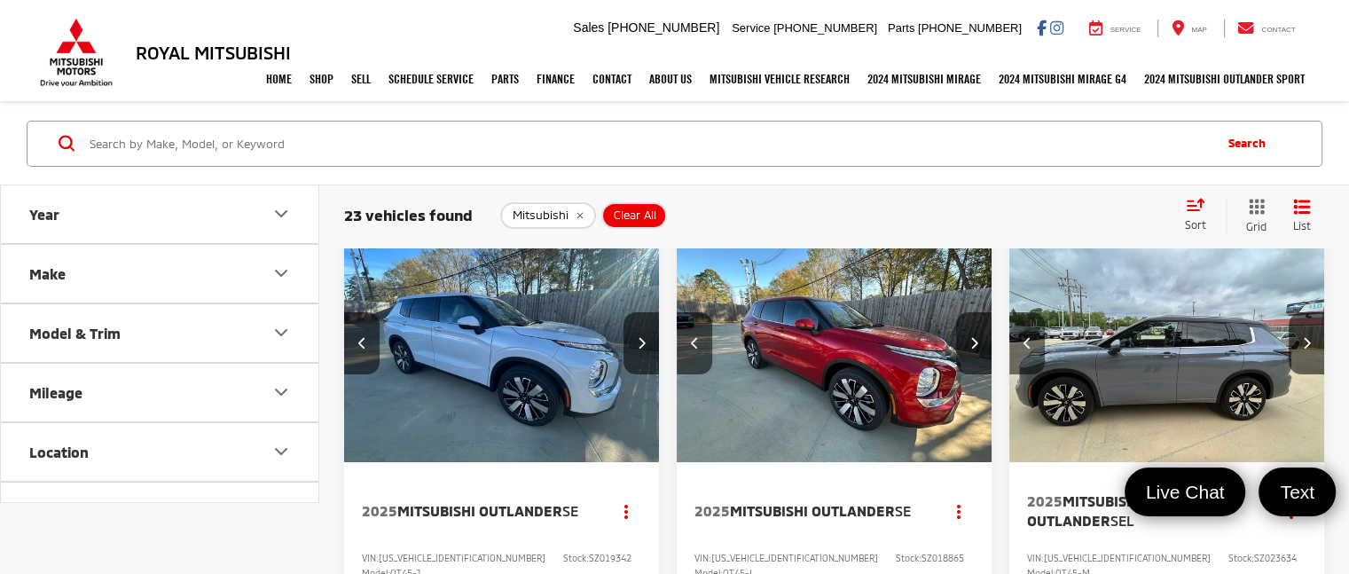
click at [1030, 339] on icon "Previous image" at bounding box center [1028, 342] width 8 height 12
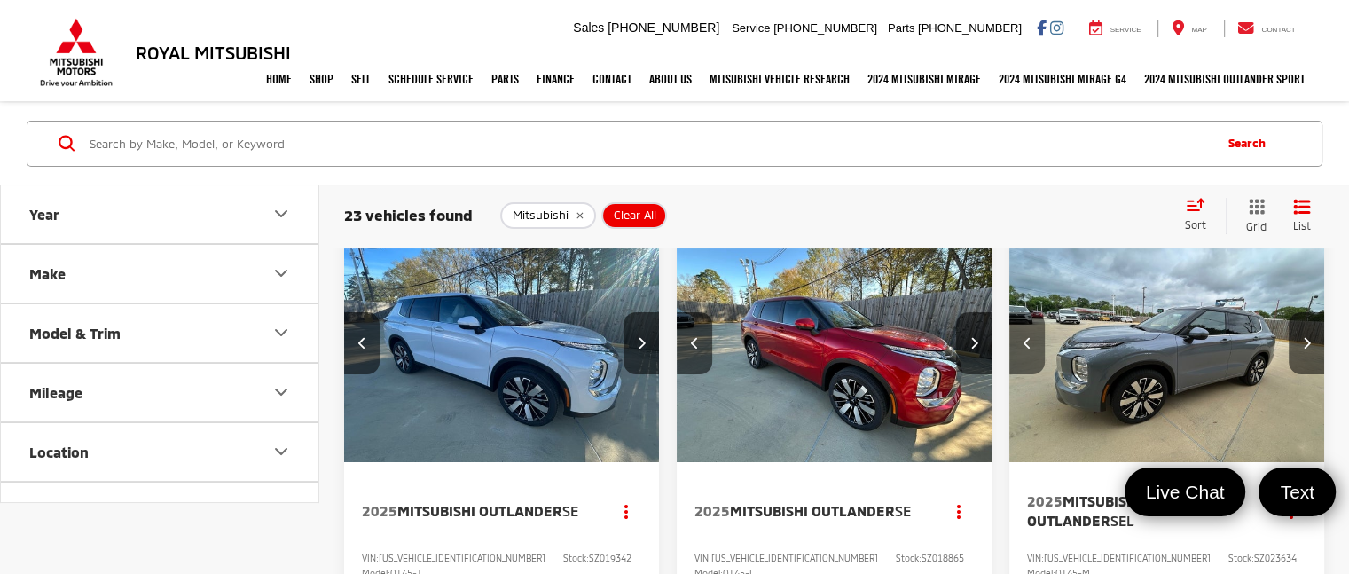
click at [1030, 339] on icon "Previous image" at bounding box center [1028, 342] width 8 height 12
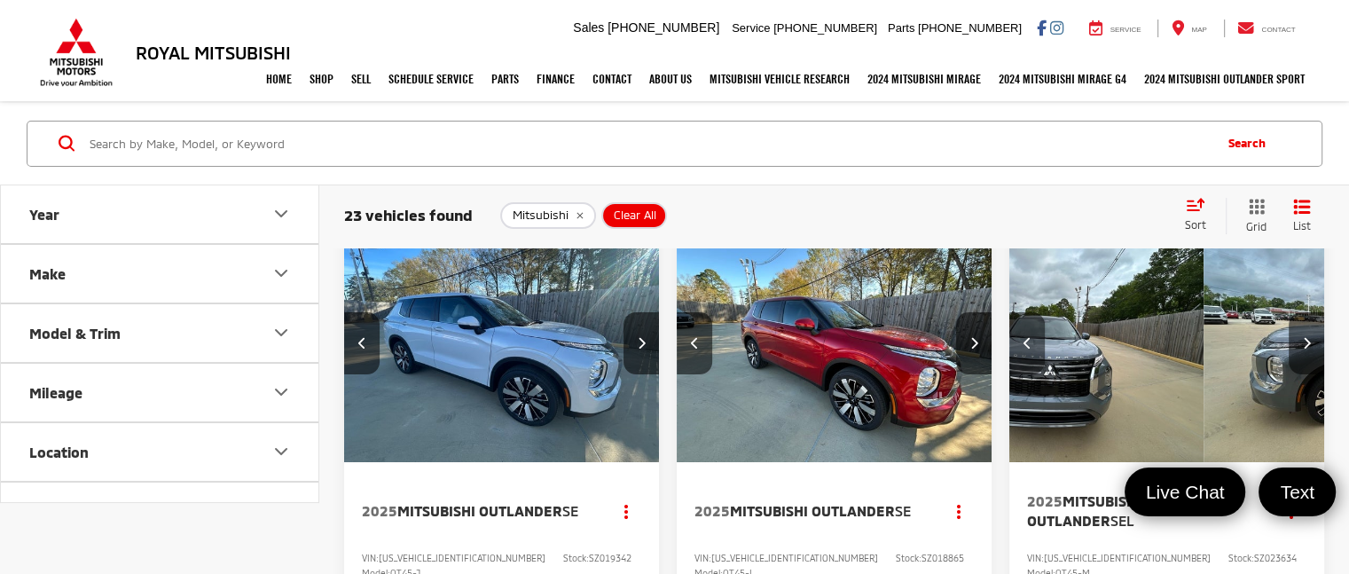
scroll to position [0, 635]
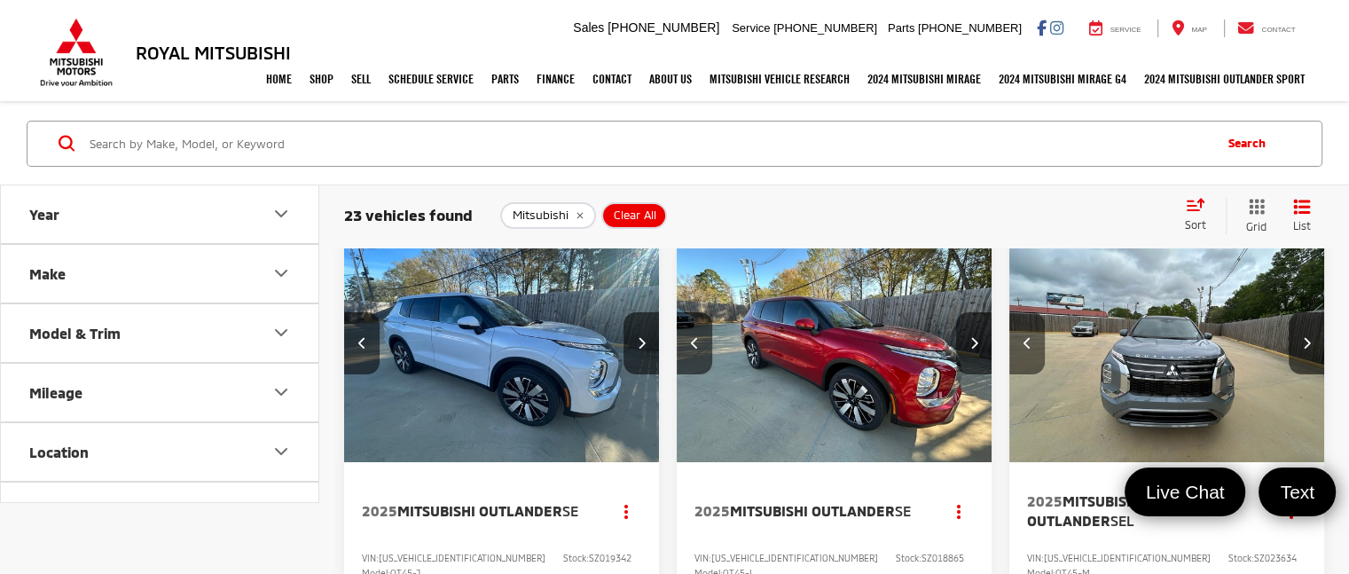
click at [1030, 339] on icon "Previous image" at bounding box center [1028, 342] width 8 height 12
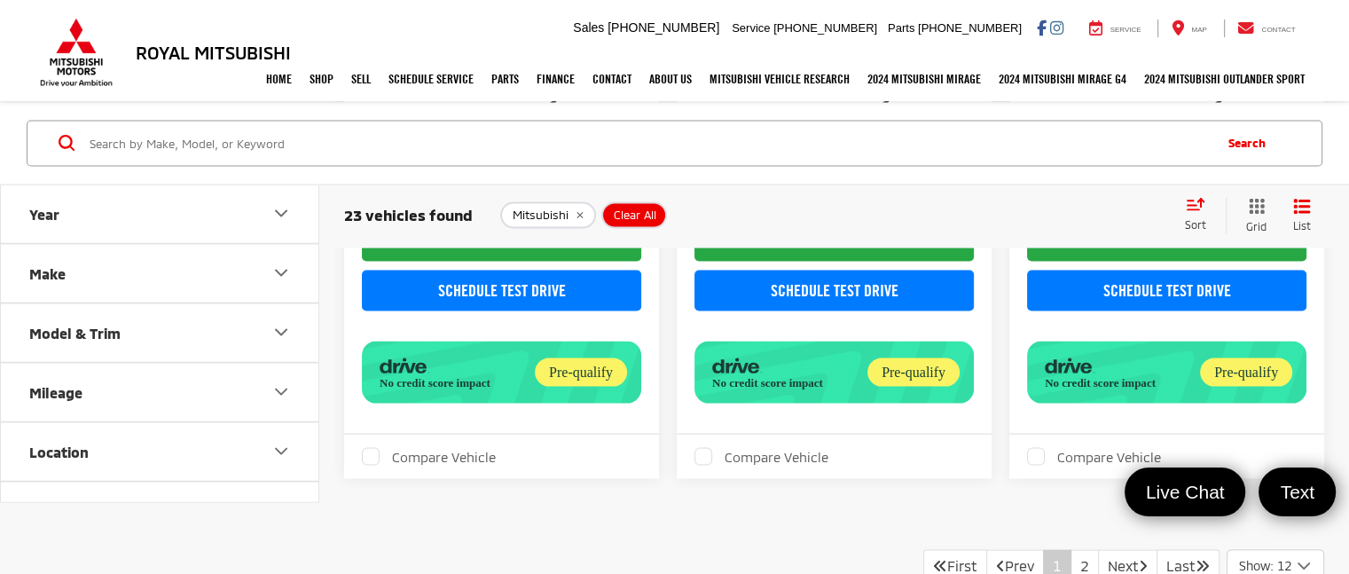
scroll to position [3637, 0]
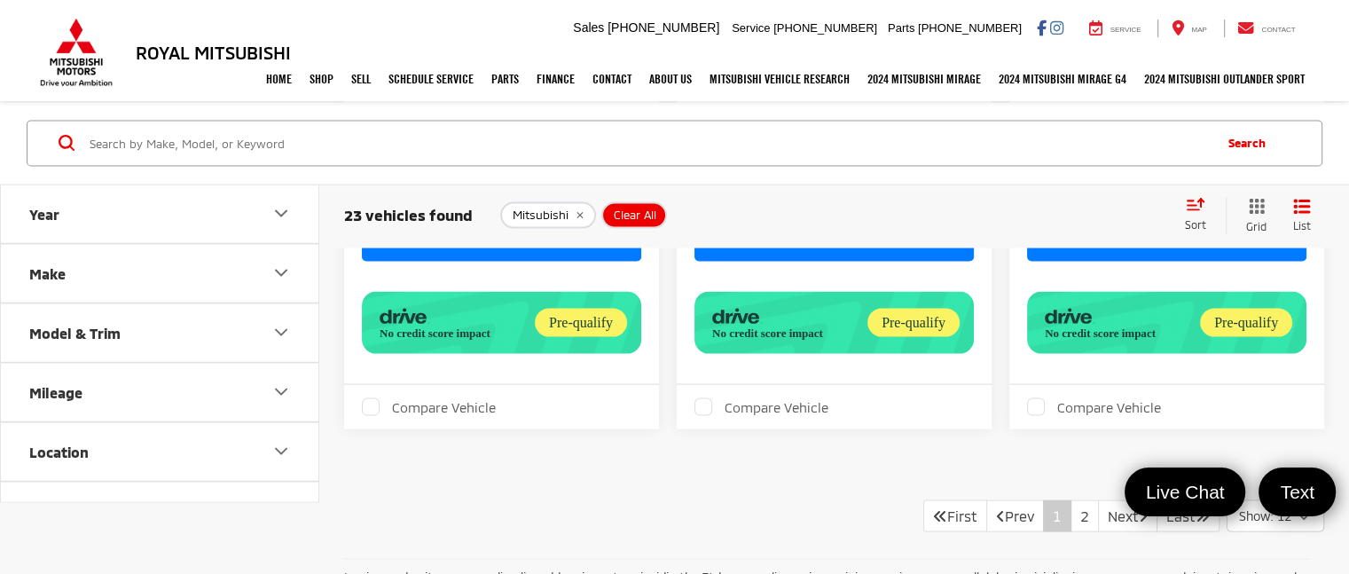
click at [280, 210] on icon "Year" at bounding box center [281, 213] width 21 height 21
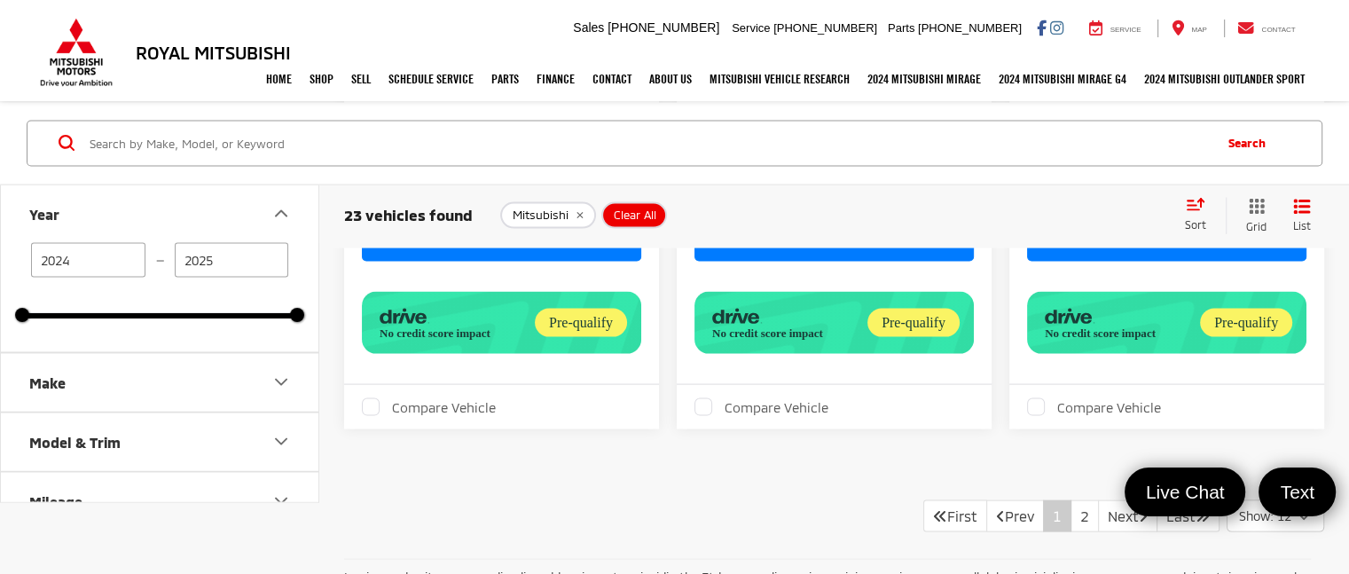
click at [213, 259] on input "2025" at bounding box center [232, 260] width 114 height 35
click at [283, 377] on icon "Make" at bounding box center [281, 382] width 21 height 21
click at [275, 381] on icon "Make" at bounding box center [281, 382] width 21 height 21
click at [283, 439] on icon "Model & Trim" at bounding box center [281, 441] width 21 height 21
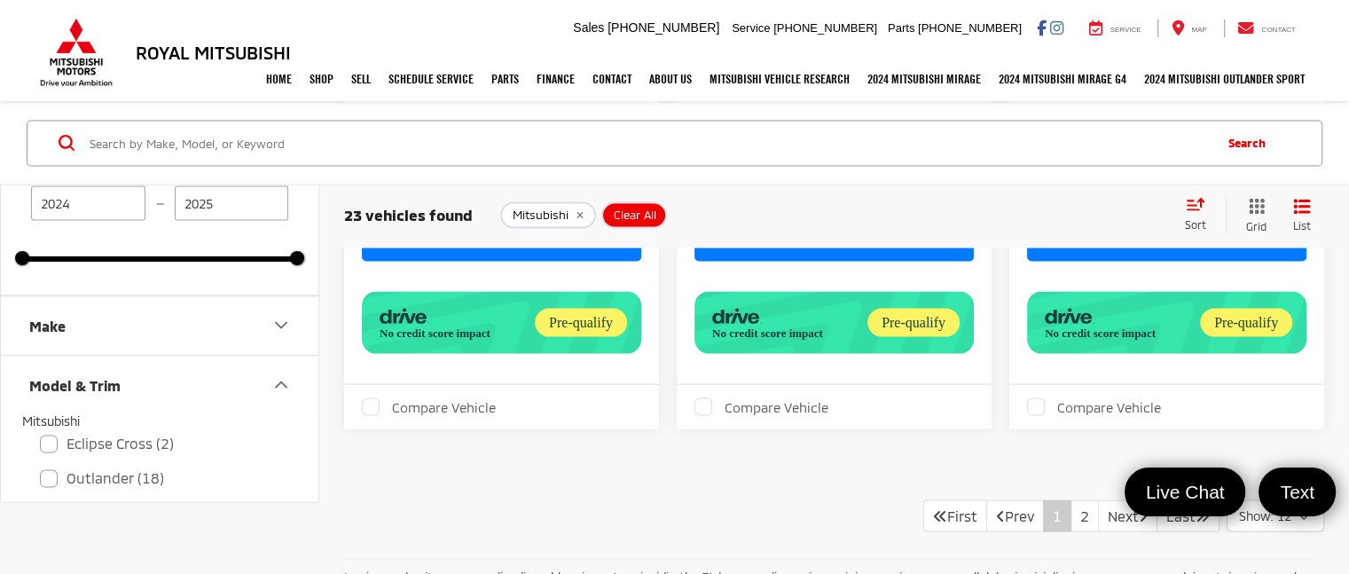
scroll to position [89, 0]
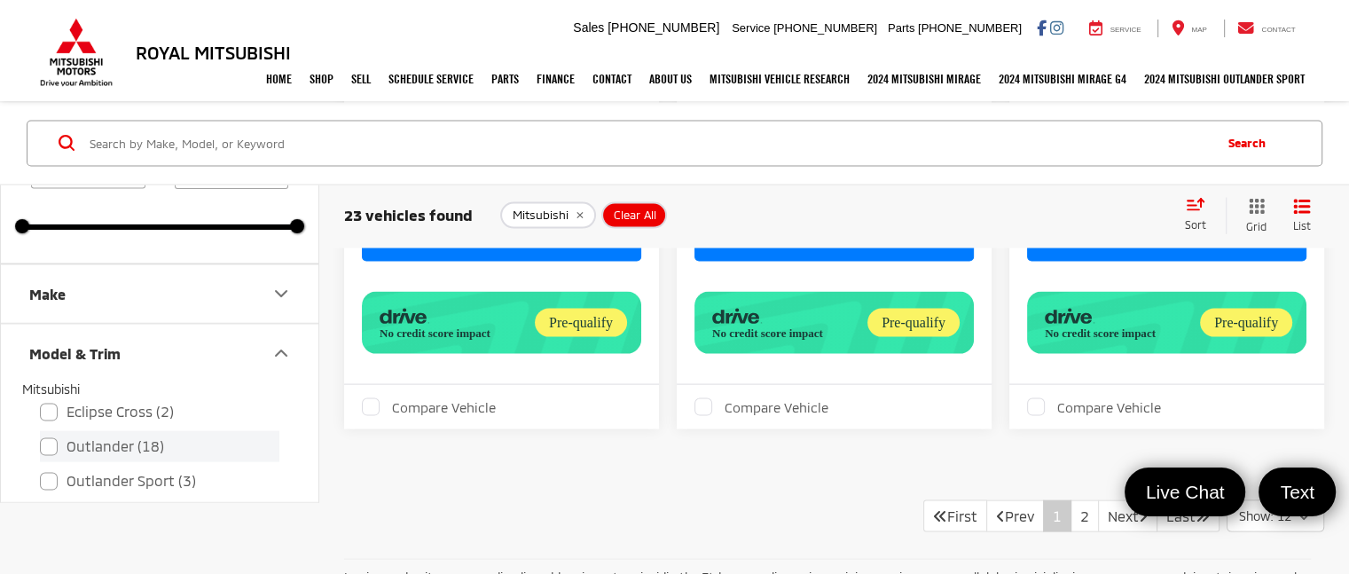
click at [51, 446] on label "Outlander (18)" at bounding box center [159, 446] width 239 height 31
click at [41, 436] on input "Outlander (18)" at bounding box center [40, 435] width 1 height 1
checkbox input "true"
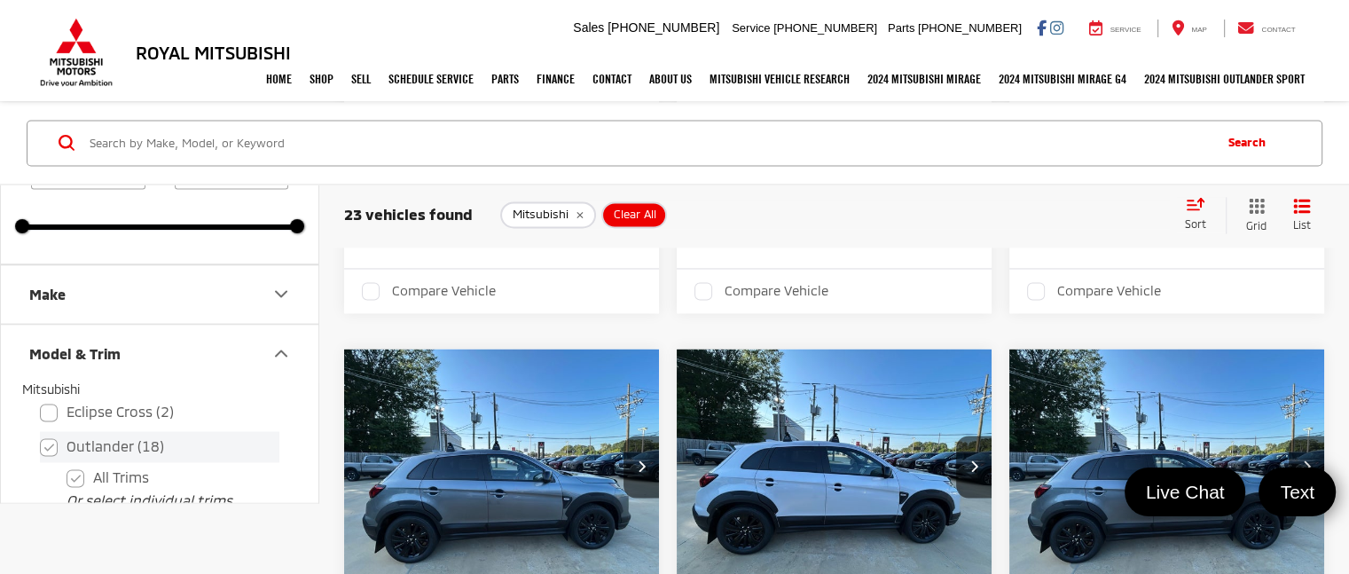
type input "2025"
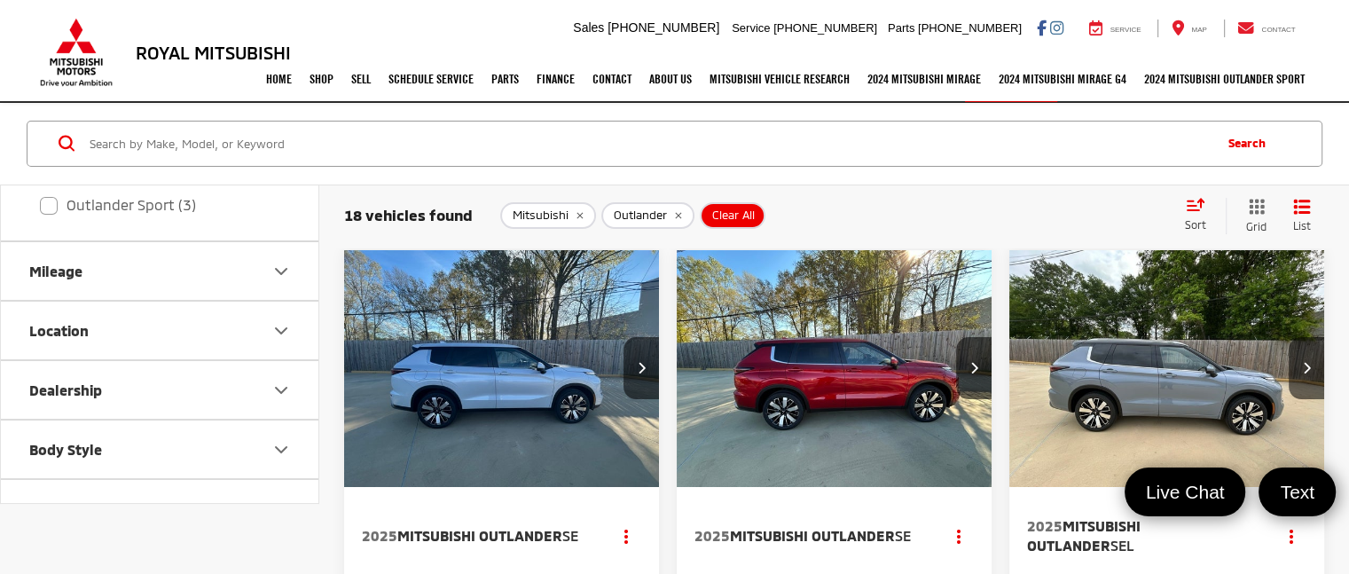
scroll to position [543, 0]
click at [283, 326] on icon "Color" at bounding box center [281, 331] width 21 height 21
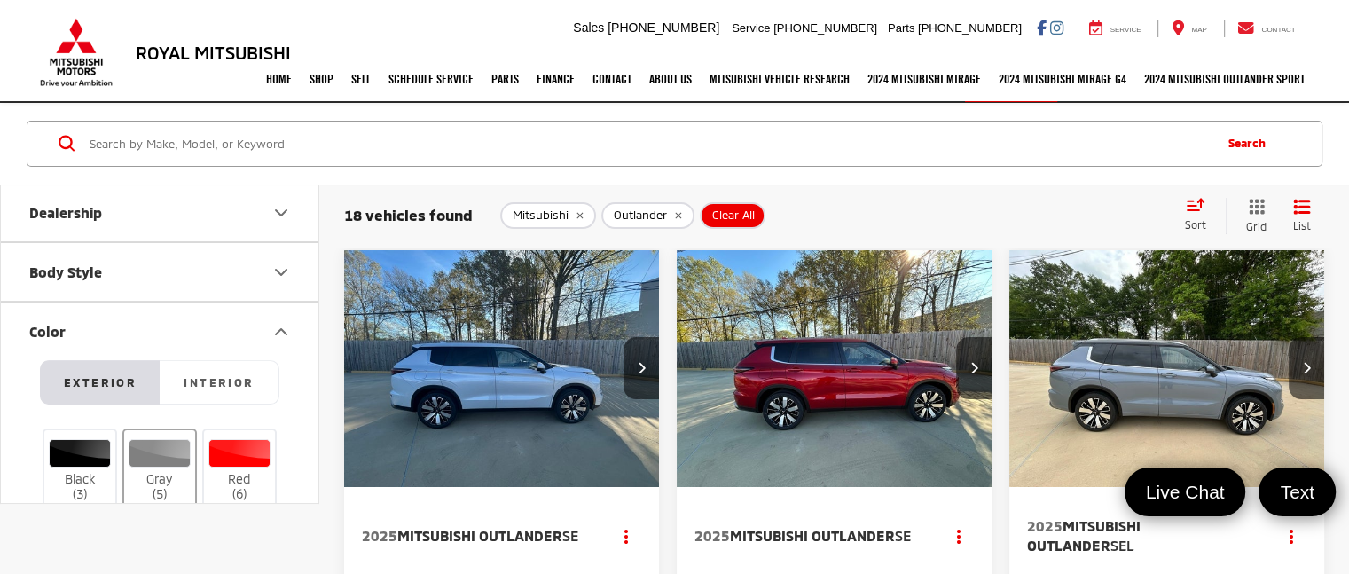
click at [162, 450] on div at bounding box center [160, 453] width 63 height 28
click at [0, 0] on input "Gray (5)" at bounding box center [0, 0] width 0 height 0
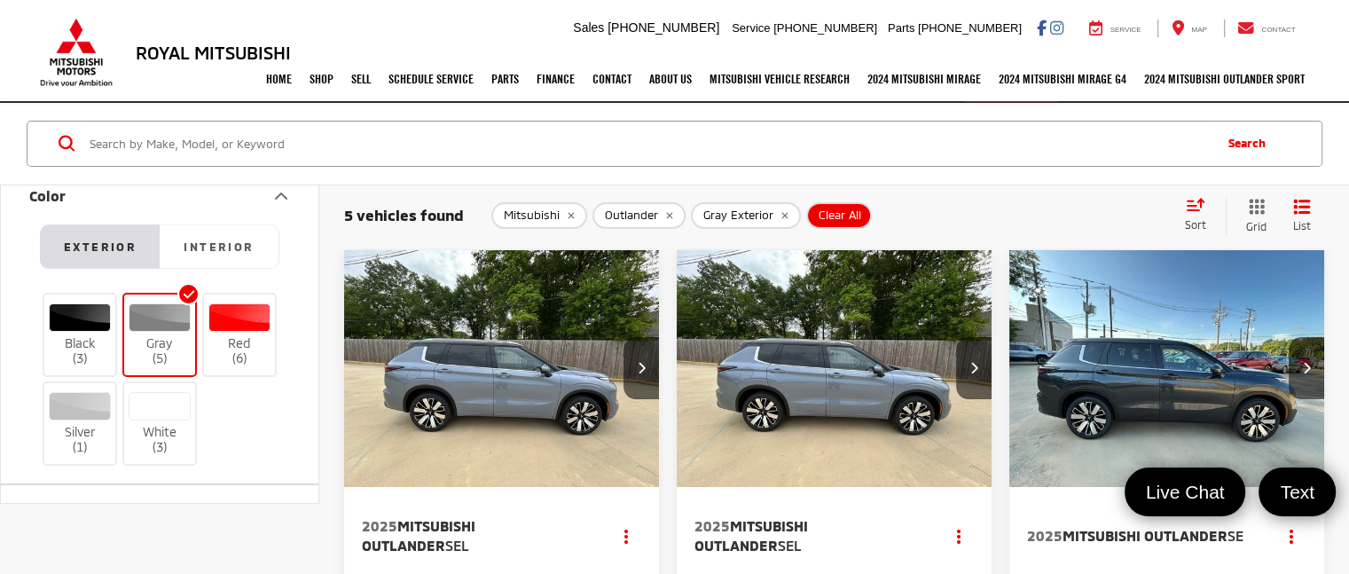
scroll to position [720, 0]
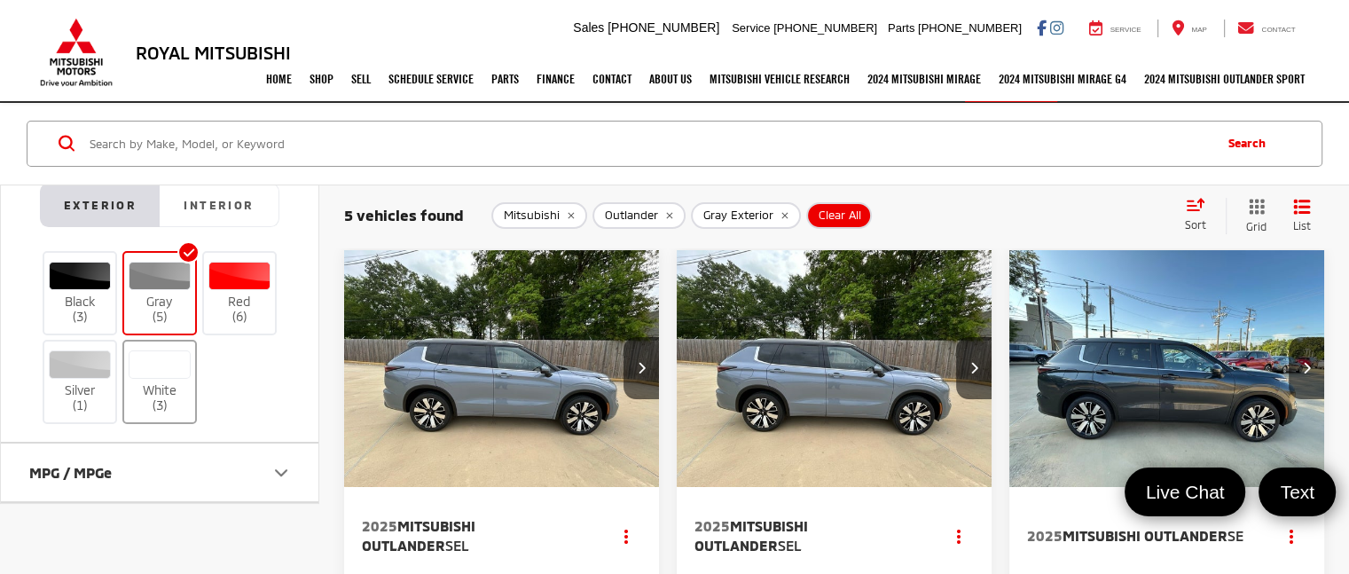
click at [166, 386] on label "White (3)" at bounding box center [160, 381] width 72 height 63
click at [0, 0] on input "White (3)" at bounding box center [0, 0] width 0 height 0
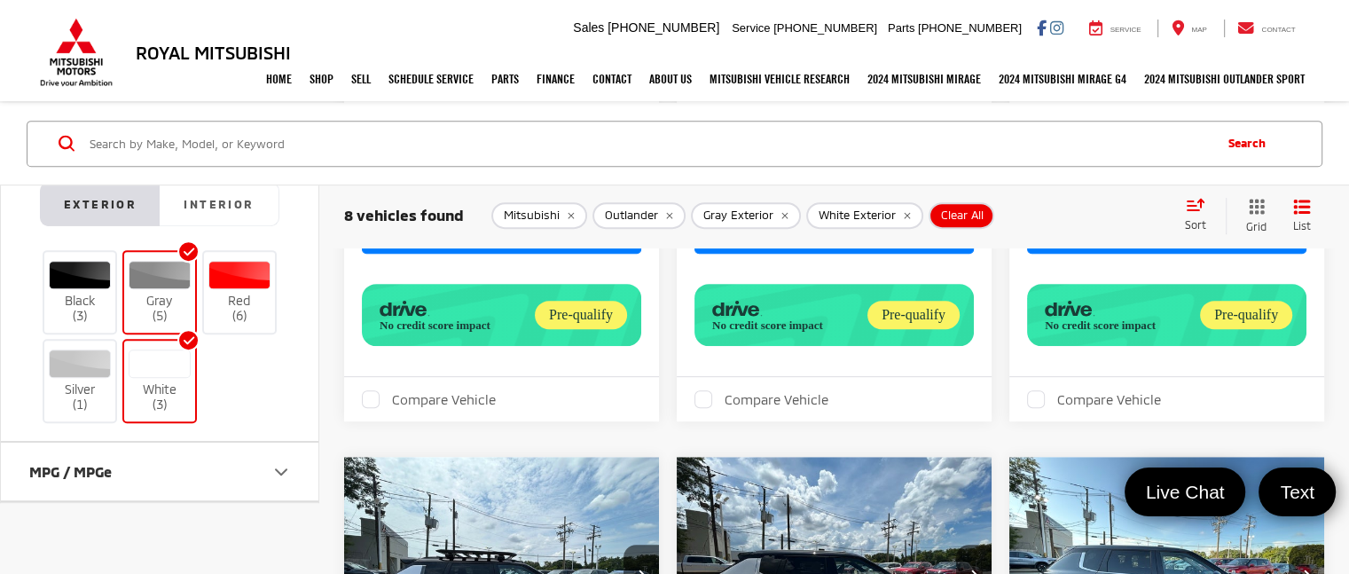
scroll to position [951, 0]
